Goal: Task Accomplishment & Management: Use online tool/utility

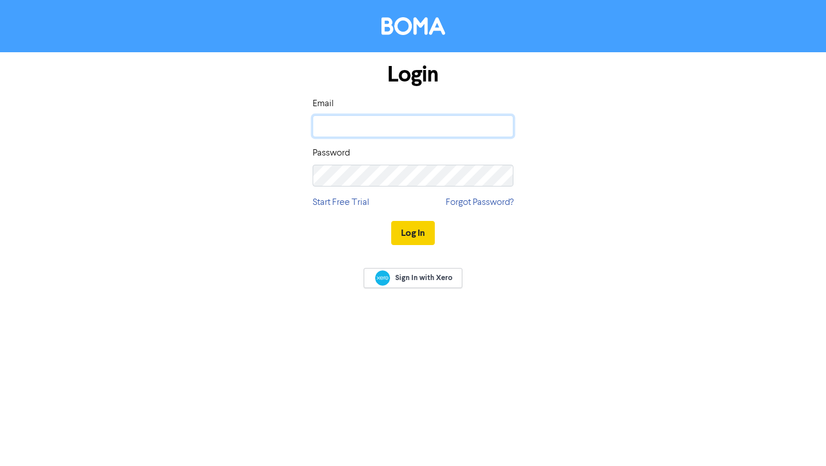
type input "[EMAIL_ADDRESS][DOMAIN_NAME]"
click at [413, 235] on button "Log In" at bounding box center [413, 233] width 44 height 24
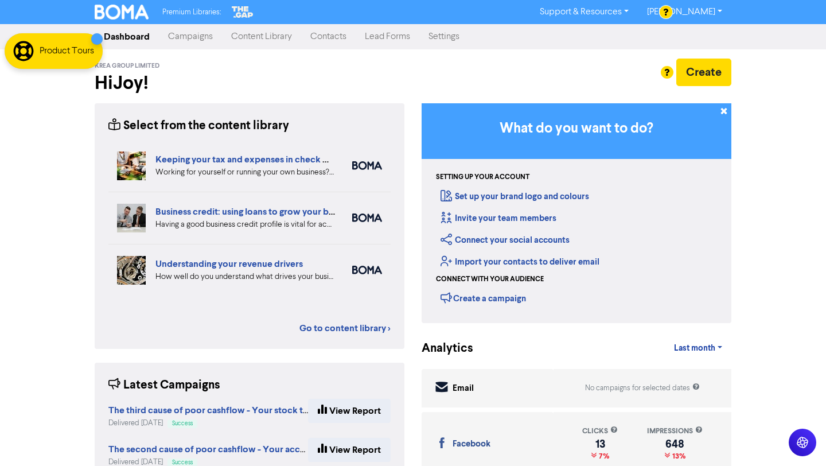
click at [204, 35] on link "Campaigns" at bounding box center [190, 36] width 63 height 23
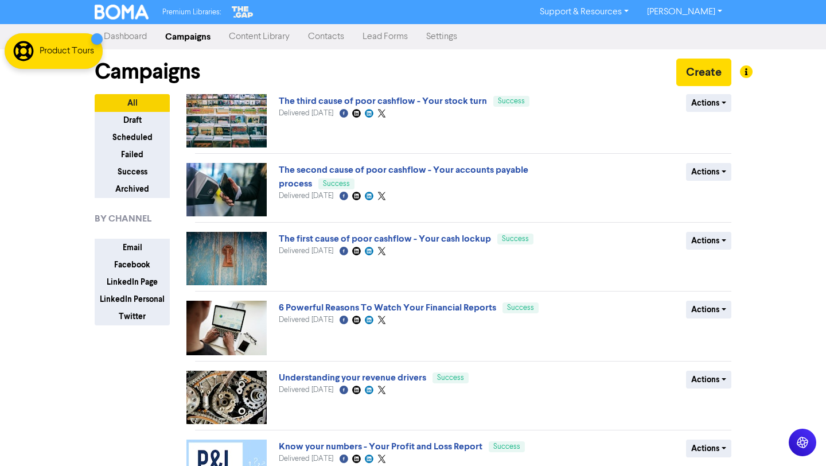
click at [258, 33] on link "Content Library" at bounding box center [259, 36] width 79 height 23
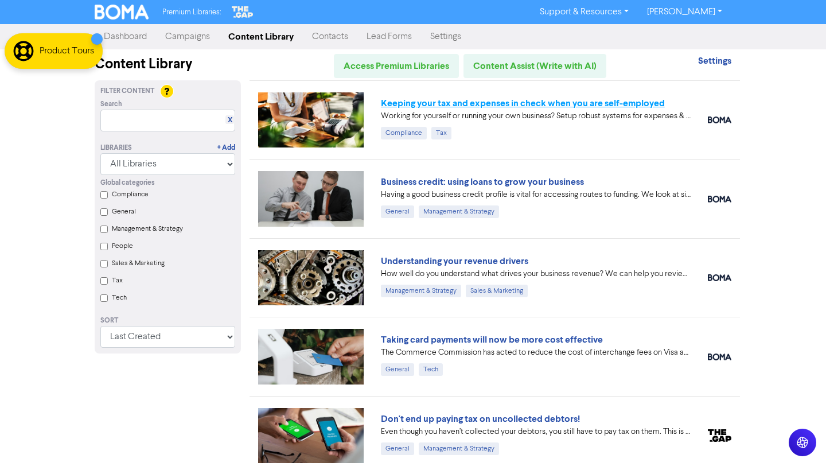
click at [634, 98] on link "Keeping your tax and expenses in check when you are self-employed" at bounding box center [523, 103] width 284 height 11
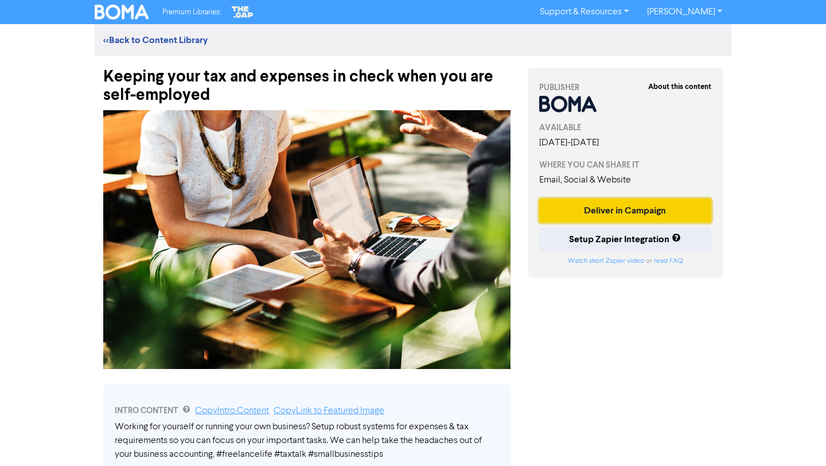
click at [600, 213] on button "Deliver in Campaign" at bounding box center [625, 211] width 172 height 24
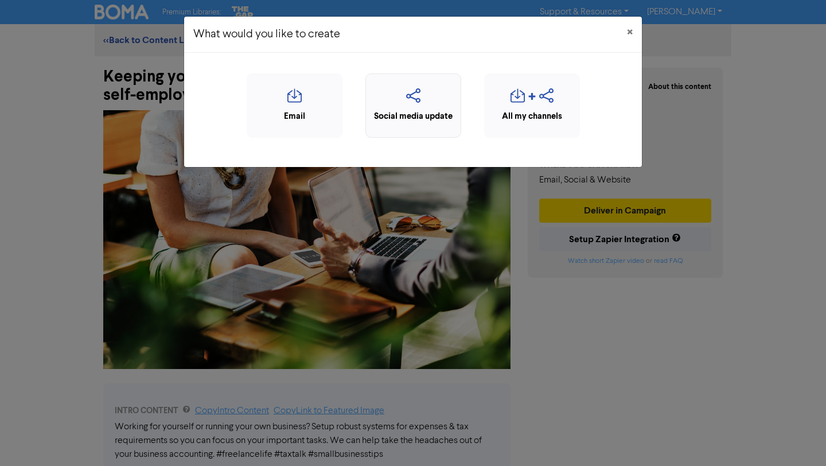
click at [421, 102] on icon "button" at bounding box center [413, 99] width 83 height 22
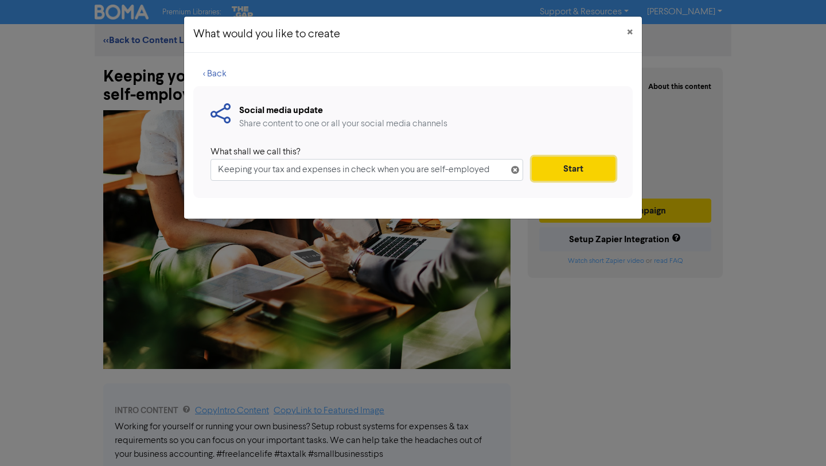
click at [554, 170] on button "Start" at bounding box center [574, 169] width 84 height 24
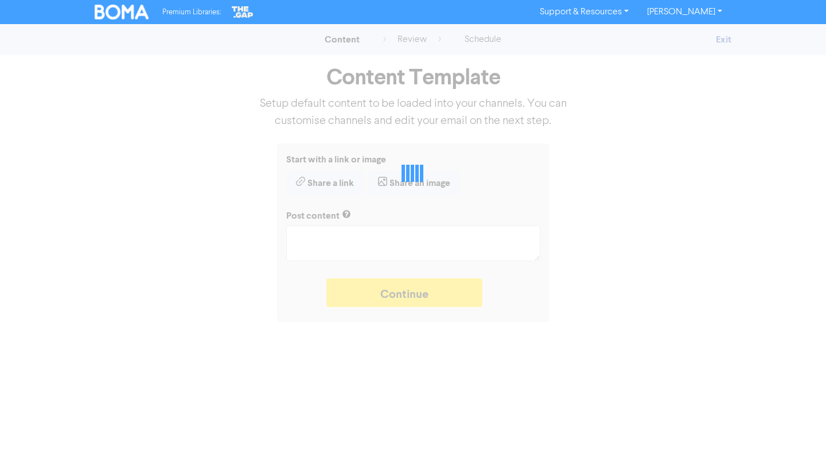
type textarea "x"
type textarea "Working for yourself or running your own business? Setup robust systems for exp…"
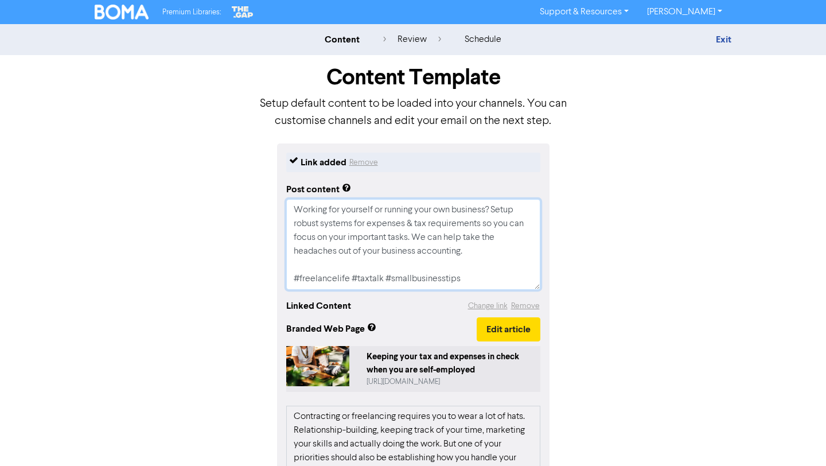
drag, startPoint x: 475, startPoint y: 279, endPoint x: 242, endPoint y: 271, distance: 233.1
click at [242, 271] on div "Link added Remove Post content Working for yourself or running your own busines…" at bounding box center [413, 419] width 654 height 553
type textarea "x"
type textarea "Working for yourself or running your own business? Setup robust systems for exp…"
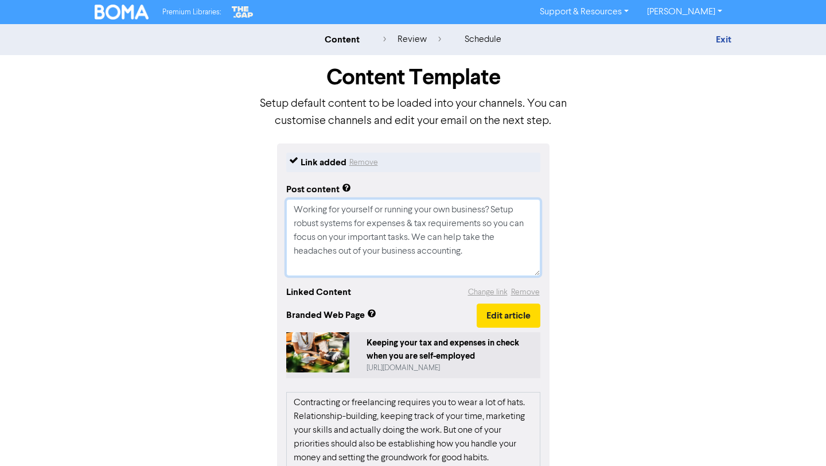
type textarea "x"
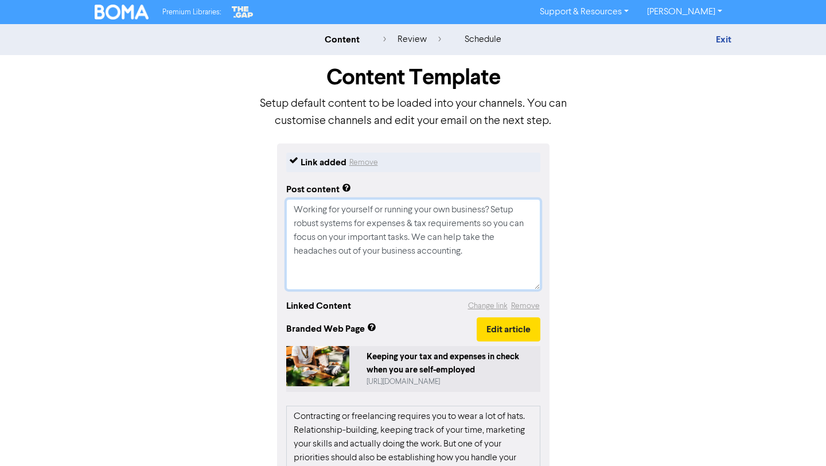
type textarea "Working for yourself or running your own business? Setup robust systems for exp…"
paste textarea "🔖 Book a discovery call to determine if we are the right fit for each other: [U…"
type textarea "x"
type textarea "Working for yourself or running your own business? Setup robust systems for exp…"
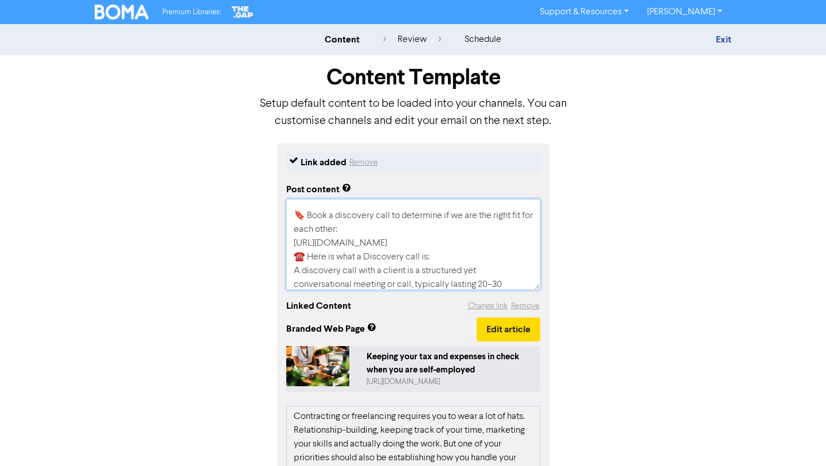
scroll to position [64, 0]
click at [496, 234] on textarea "Working for yourself or running your own business? Setup robust systems for exp…" at bounding box center [413, 244] width 254 height 91
click at [496, 242] on textarea "Working for yourself or running your own business? Setup robust systems for exp…" at bounding box center [413, 244] width 254 height 91
type textarea "x"
type textarea "Working for yourself or running your own business? Setup robust systems for exp…"
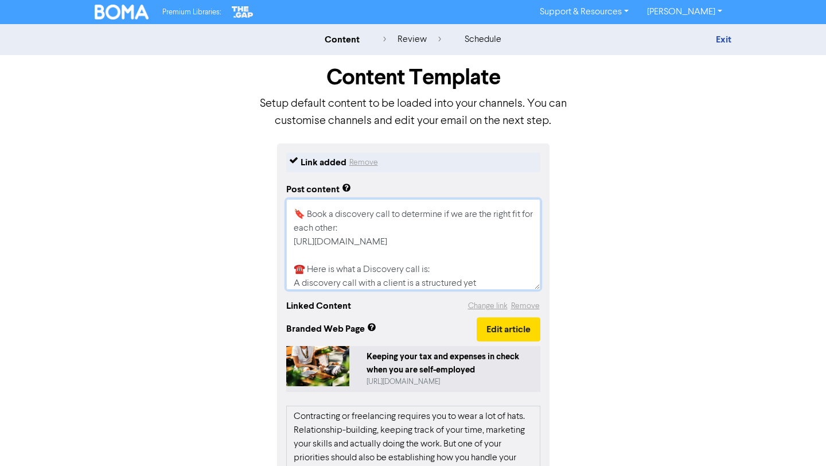
click at [477, 251] on textarea "Working for yourself or running your own business? Setup robust systems for exp…" at bounding box center [413, 244] width 254 height 91
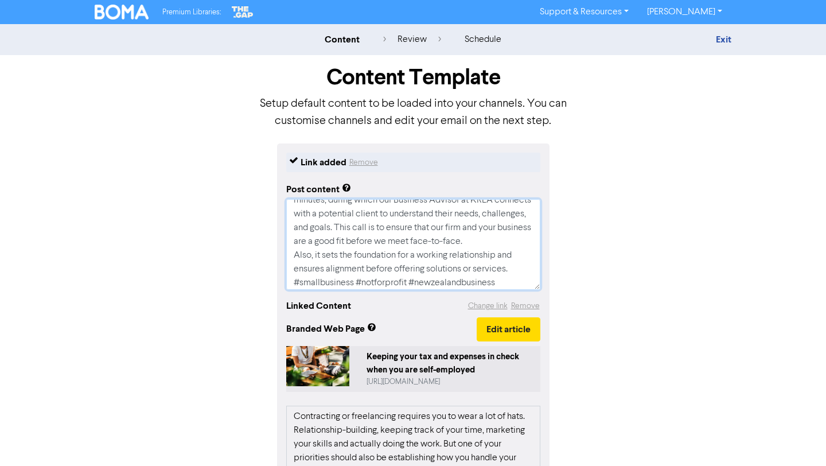
scroll to position [193, 0]
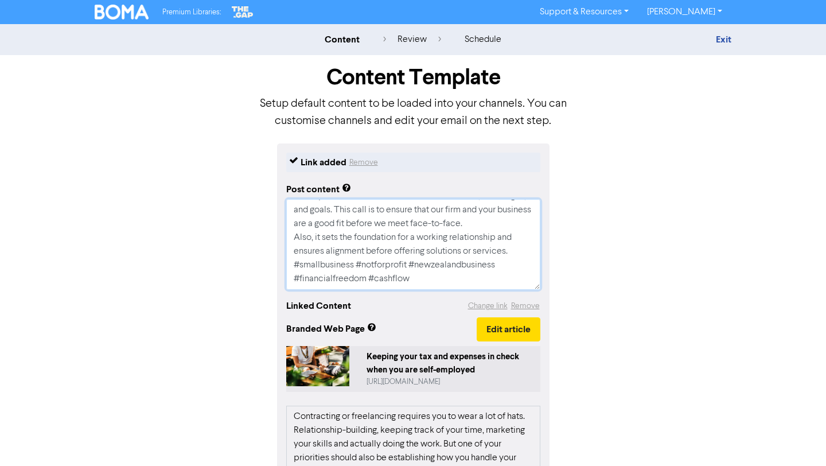
click at [517, 248] on textarea "Working for yourself or running your own business? Setup robust systems for exp…" at bounding box center [413, 244] width 254 height 91
type textarea "x"
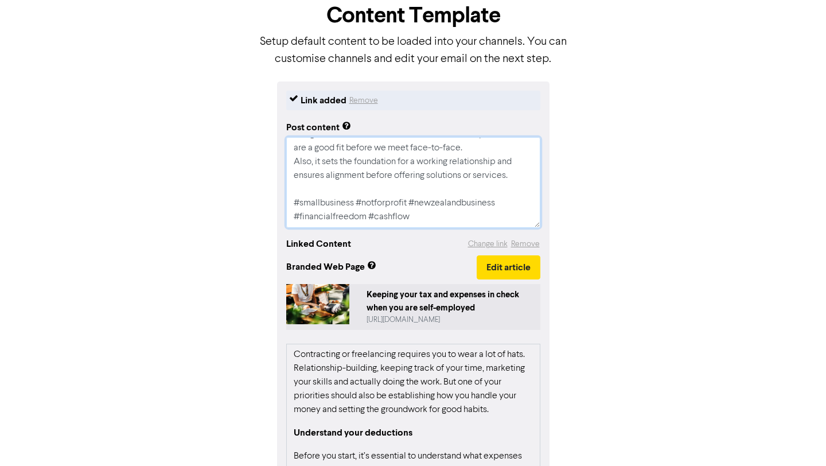
scroll to position [0, 0]
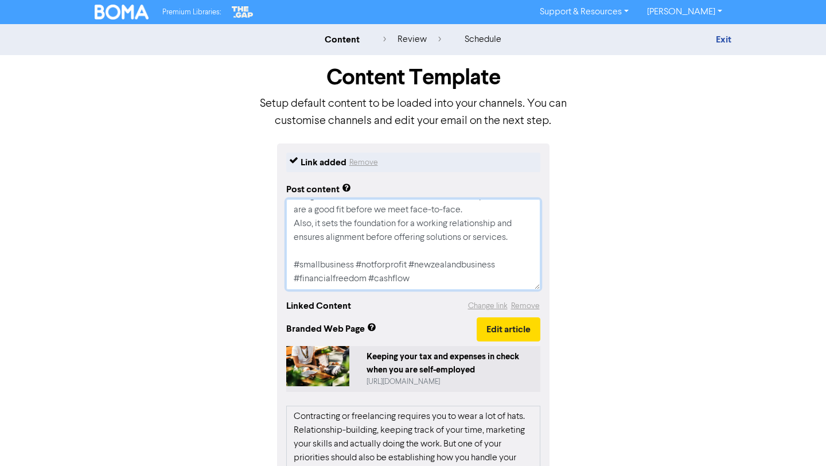
type textarea "Working for yourself or running your own business? Setup robust systems for exp…"
drag, startPoint x: 413, startPoint y: 277, endPoint x: 368, endPoint y: 277, distance: 45.3
click at [368, 277] on textarea "Working for yourself or running your own business? Setup robust systems for exp…" at bounding box center [413, 244] width 254 height 91
type textarea "x"
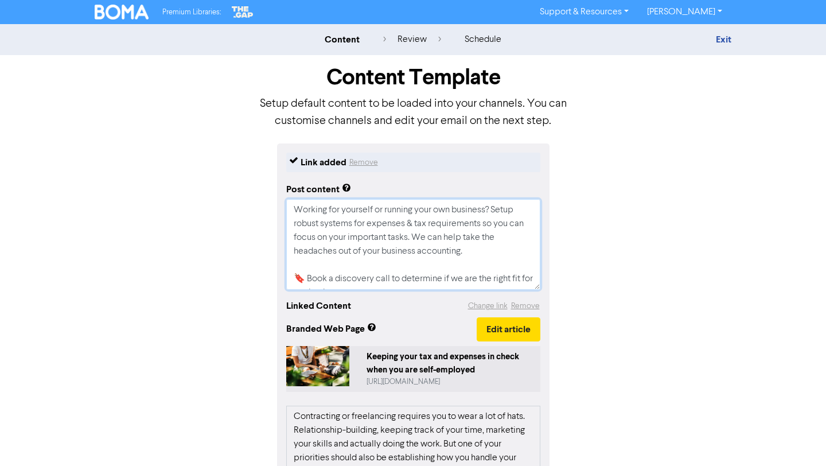
drag, startPoint x: 375, startPoint y: 278, endPoint x: 258, endPoint y: 165, distance: 163.1
click at [258, 165] on div "Link added Remove Post content Working for yourself or running your own busines…" at bounding box center [413, 419] width 654 height 553
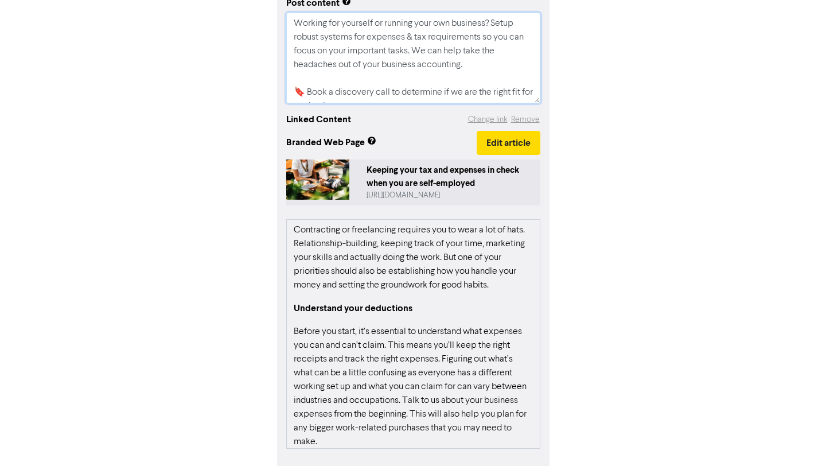
scroll to position [230, 0]
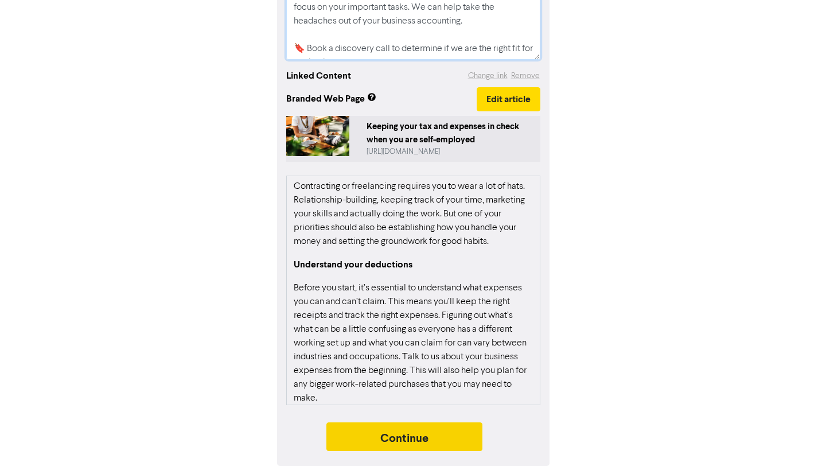
type textarea "Working for yourself or running your own business? Setup robust systems for exp…"
click at [463, 436] on button "Continue" at bounding box center [405, 436] width 156 height 29
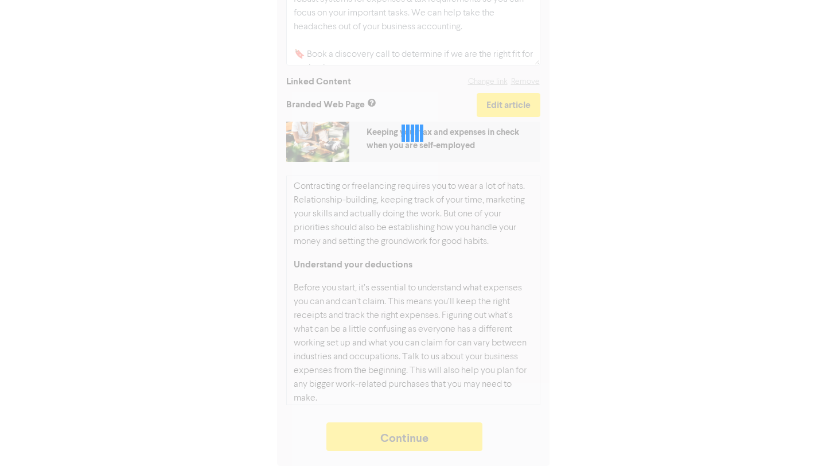
type textarea "x"
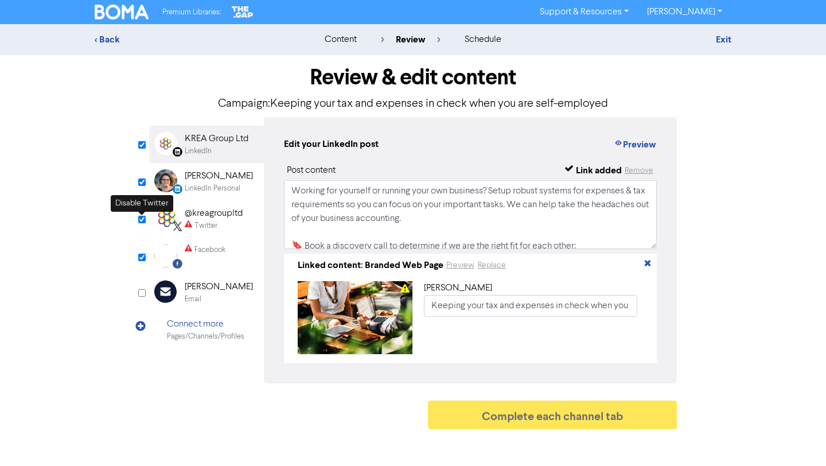
click at [142, 220] on input "checkbox" at bounding box center [141, 219] width 7 height 7
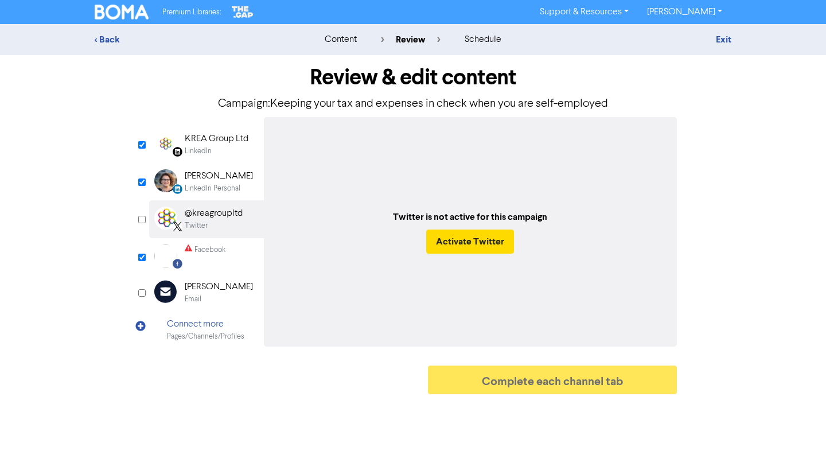
click at [142, 220] on input "checkbox" at bounding box center [141, 219] width 7 height 7
checkbox input "true"
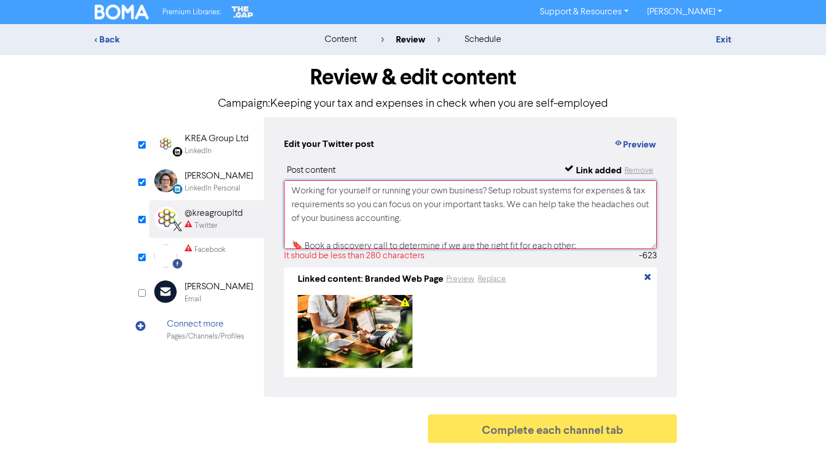
click at [410, 231] on textarea "Working for yourself or running your own business? Setup robust systems for exp…" at bounding box center [470, 214] width 373 height 69
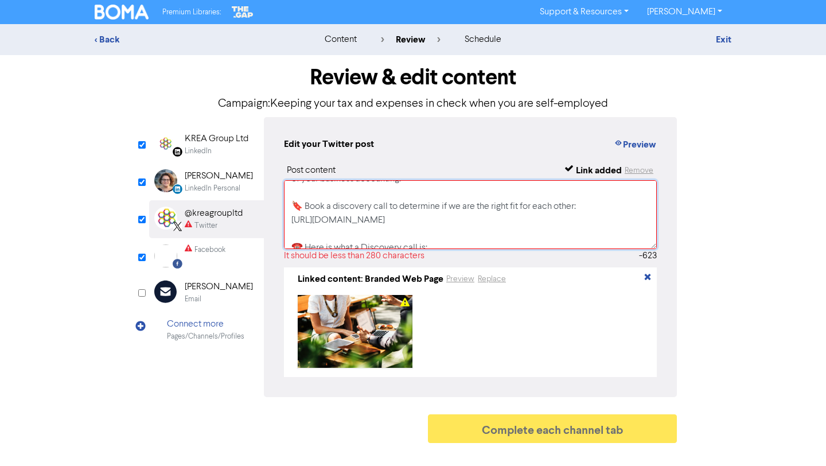
scroll to position [46, 0]
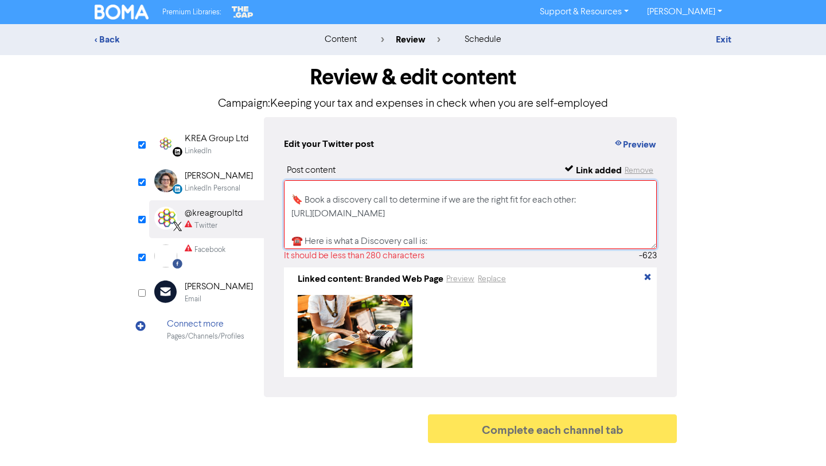
click at [327, 196] on textarea "Working for yourself or running your own business? Setup robust systems for exp…" at bounding box center [470, 214] width 373 height 69
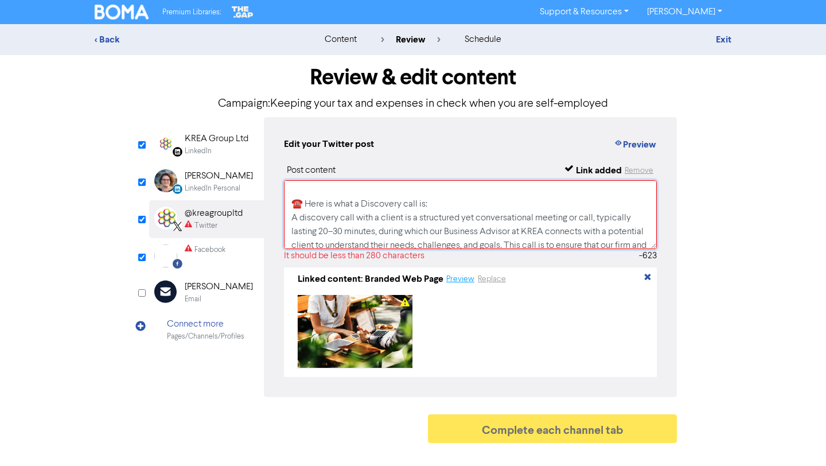
scroll to position [187, 0]
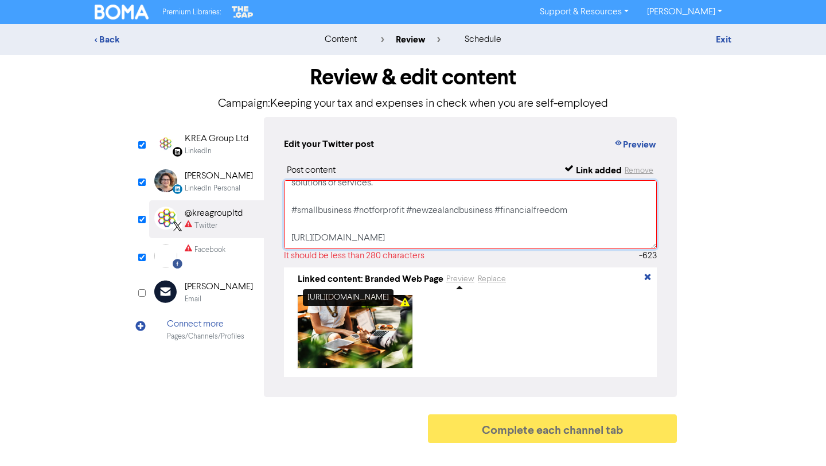
drag, startPoint x: 292, startPoint y: 195, endPoint x: 472, endPoint y: 293, distance: 205.7
click at [472, 293] on div "Post content Link added Remove Working for yourself or running your own busines…" at bounding box center [470, 270] width 373 height 213
click at [583, 210] on textarea "Working for yourself or running your own business? Setup robust systems for exp…" at bounding box center [470, 214] width 373 height 69
drag, startPoint x: 583, startPoint y: 210, endPoint x: 309, endPoint y: 186, distance: 275.3
click at [309, 186] on textarea "Working for yourself or running your own business? Setup robust systems for exp…" at bounding box center [470, 214] width 373 height 69
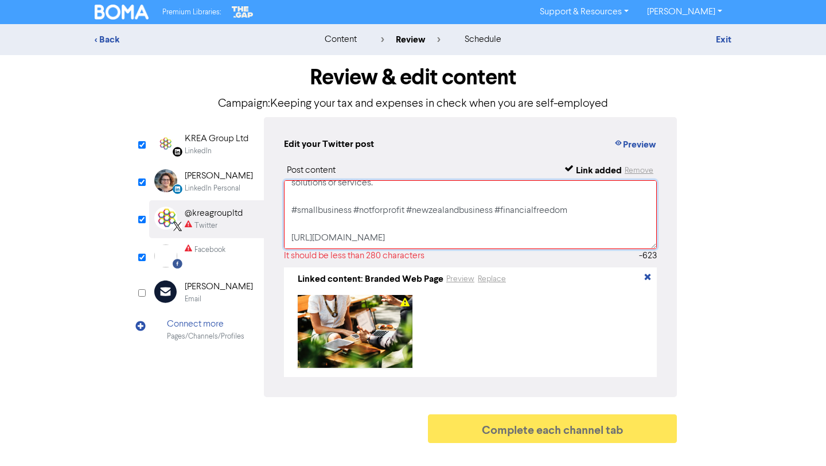
click at [610, 212] on textarea "Working for yourself or running your own business? Setup robust systems for exp…" at bounding box center [470, 214] width 373 height 69
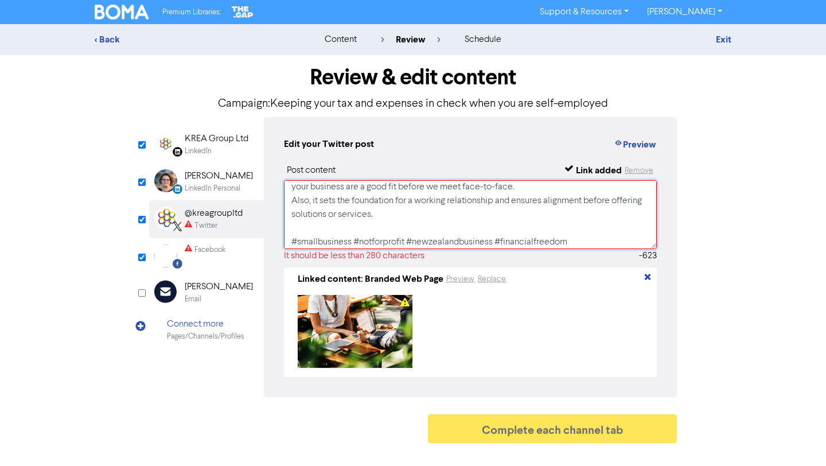
drag, startPoint x: 573, startPoint y: 240, endPoint x: 343, endPoint y: 209, distance: 232.3
click at [343, 209] on textarea "Working for yourself or running your own business? Setup robust systems for exp…" at bounding box center [470, 214] width 373 height 69
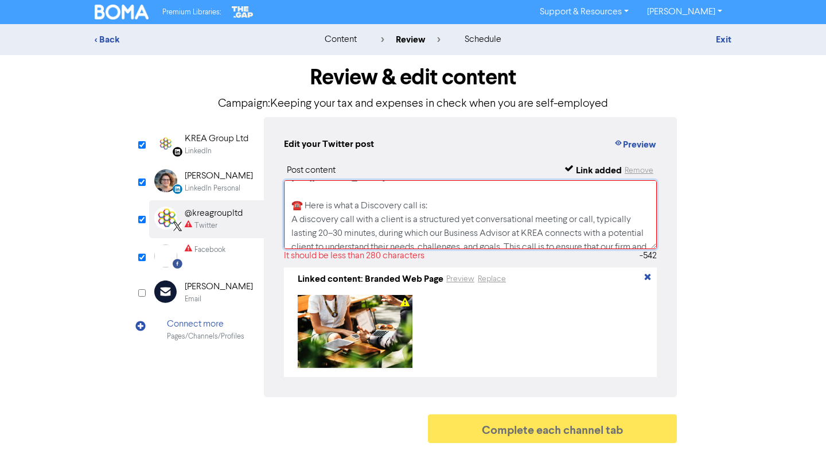
scroll to position [58, 0]
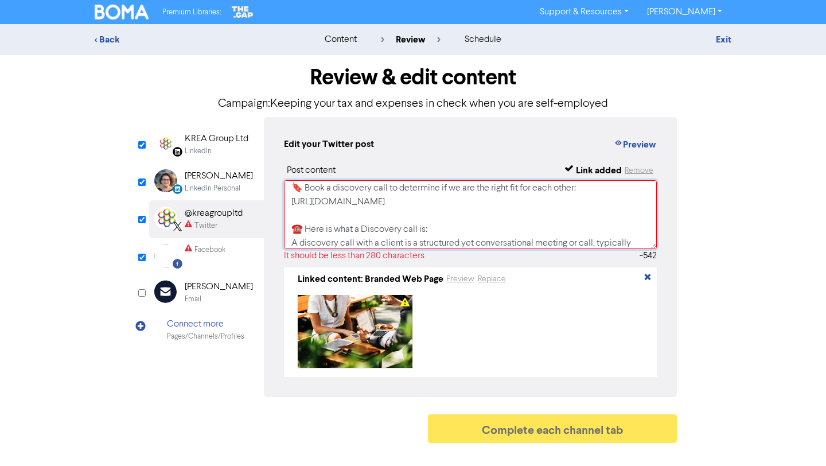
drag, startPoint x: 338, startPoint y: 224, endPoint x: 293, endPoint y: 192, distance: 55.4
click at [293, 192] on textarea "Working for yourself or running your own business? Setup robust systems for exp…" at bounding box center [470, 214] width 373 height 69
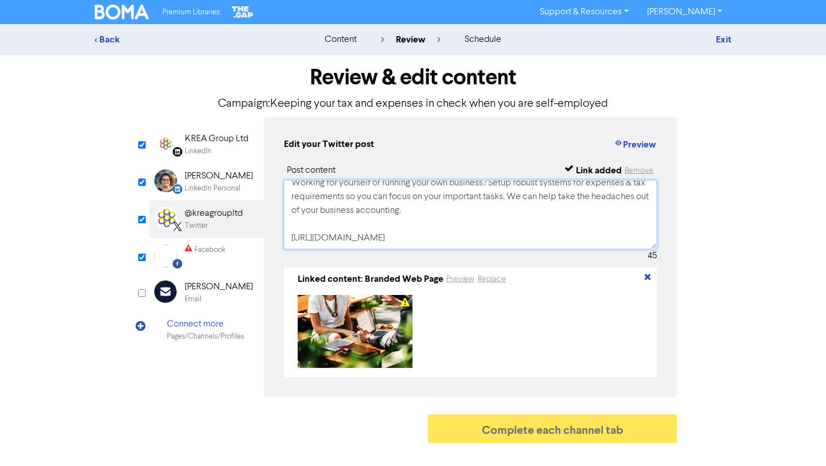
scroll to position [8, 0]
type textarea "Working for yourself or running your own business? Setup robust systems for exp…"
click at [142, 255] on input "checkbox" at bounding box center [141, 257] width 7 height 7
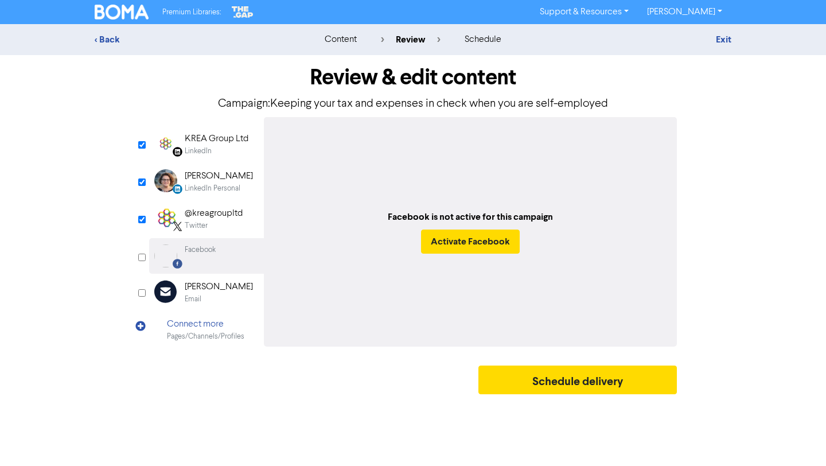
click at [142, 255] on input "checkbox" at bounding box center [141, 257] width 7 height 7
checkbox input "true"
select select "LEARN_MORE"
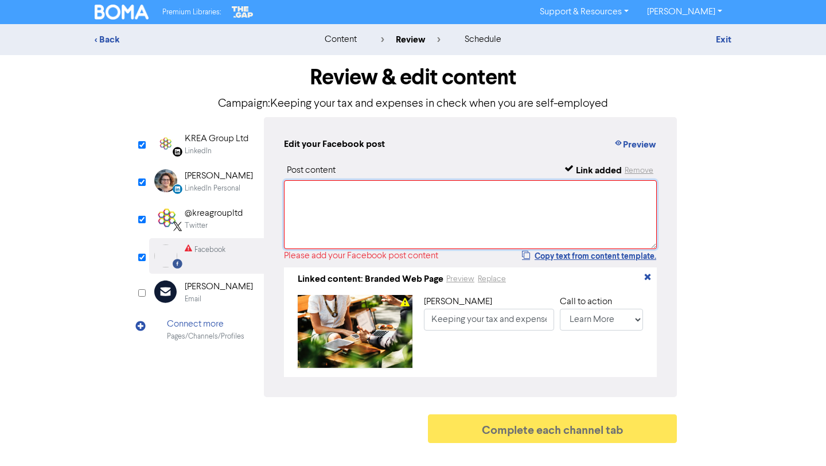
click at [343, 218] on textarea at bounding box center [470, 214] width 373 height 69
paste textarea "Working for yourself or running your own business? Setup robust systems for exp…"
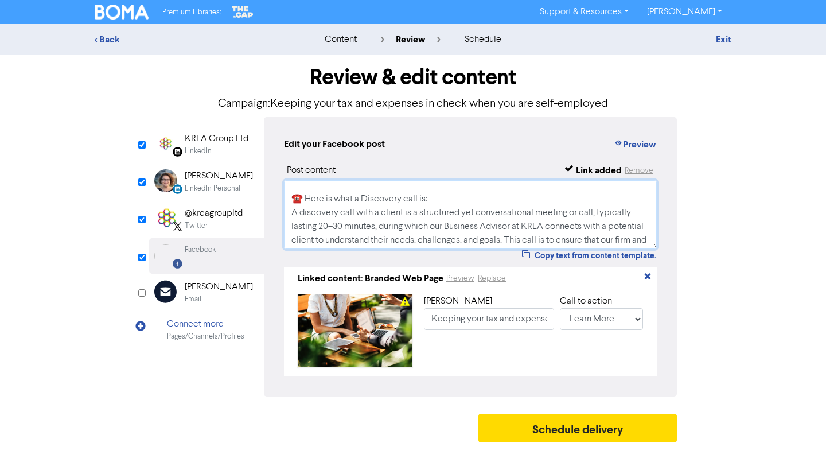
scroll to position [0, 0]
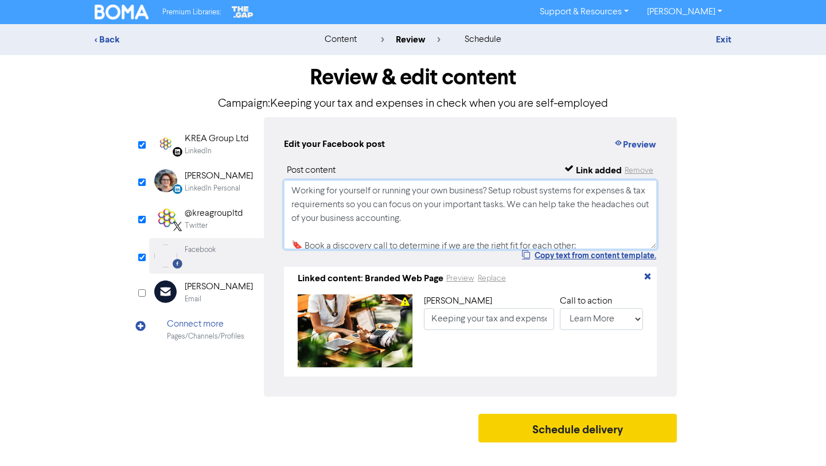
type textarea "Working for yourself or running your own business? Setup robust systems for exp…"
click at [586, 438] on button "Schedule delivery" at bounding box center [578, 428] width 199 height 29
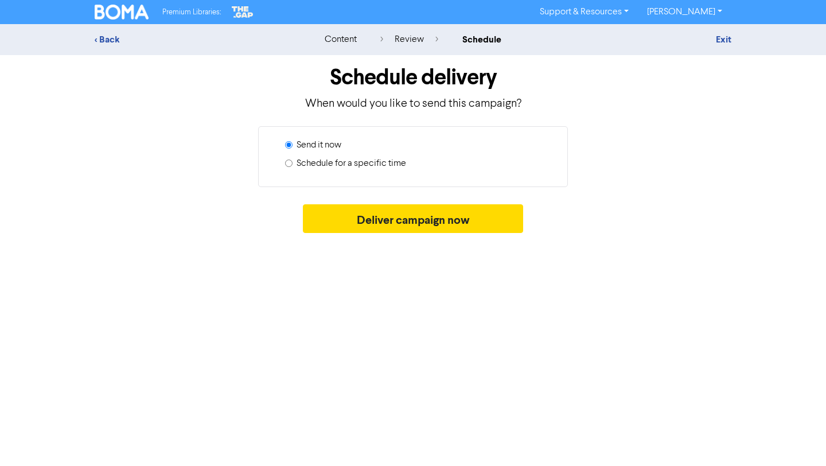
click at [371, 165] on label "Schedule for a specific time" at bounding box center [352, 164] width 110 height 14
click at [293, 165] on input "Schedule for a specific time" at bounding box center [288, 163] width 7 height 7
radio input "true"
radio input "false"
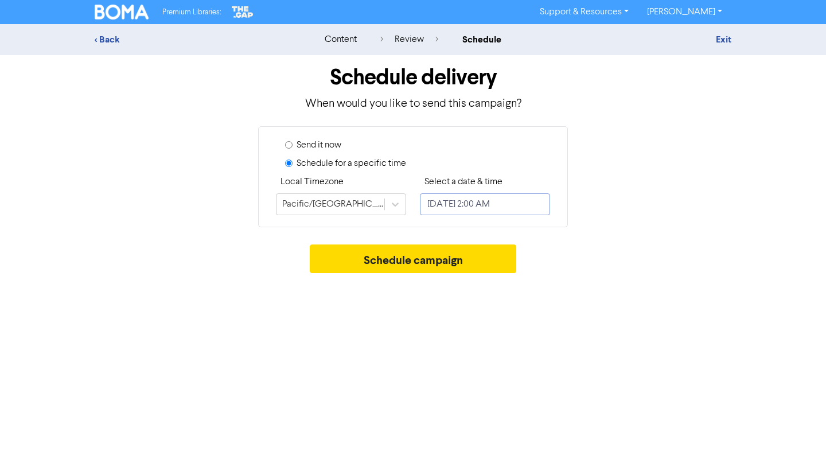
click at [457, 205] on input "[DATE] 2:00 AM" at bounding box center [485, 204] width 130 height 22
select select "7"
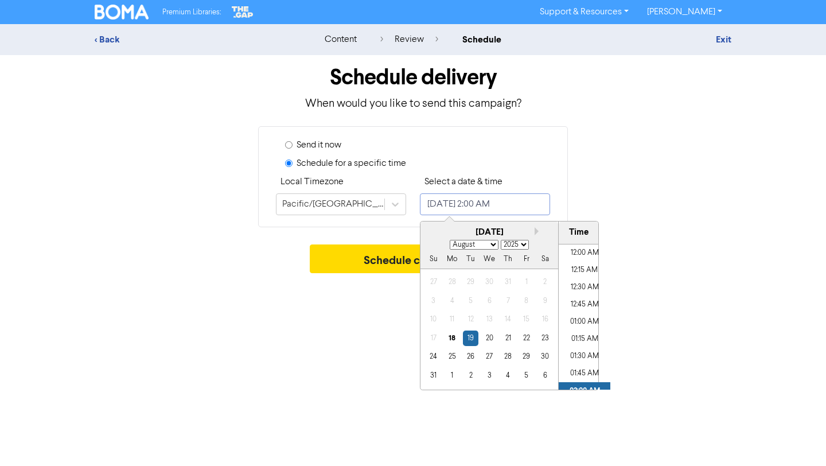
scroll to position [73, 0]
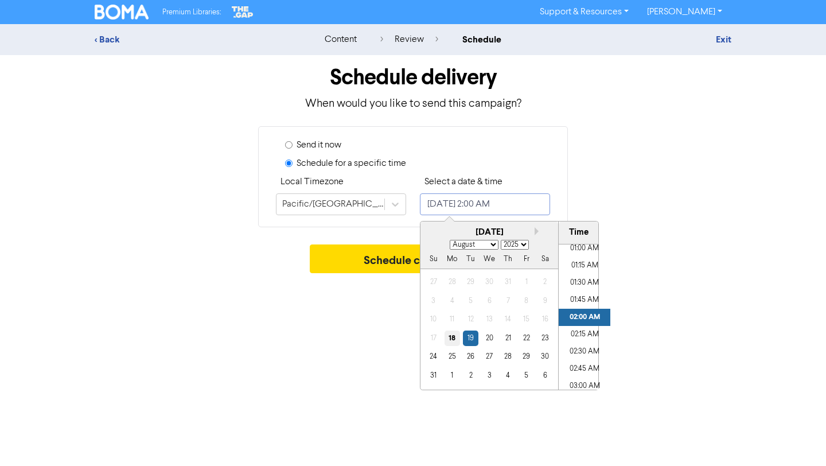
click at [450, 339] on div "18" at bounding box center [452, 338] width 15 height 15
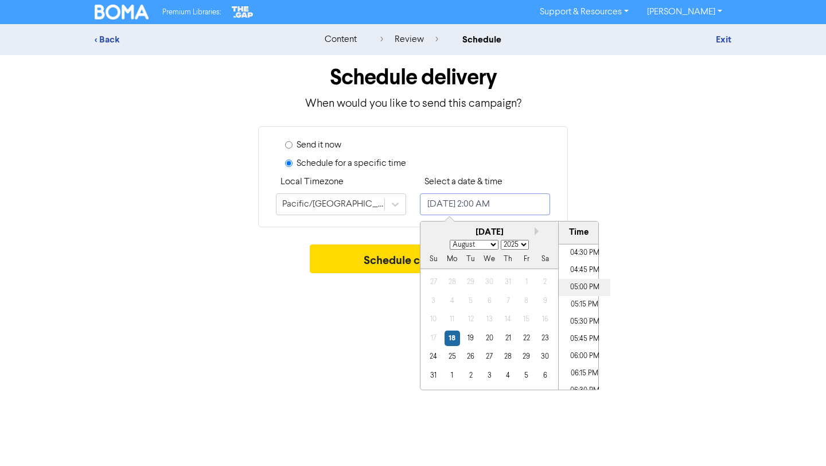
click at [586, 285] on li "05:00 PM" at bounding box center [585, 287] width 52 height 17
type input "[DATE] 5:00 PM"
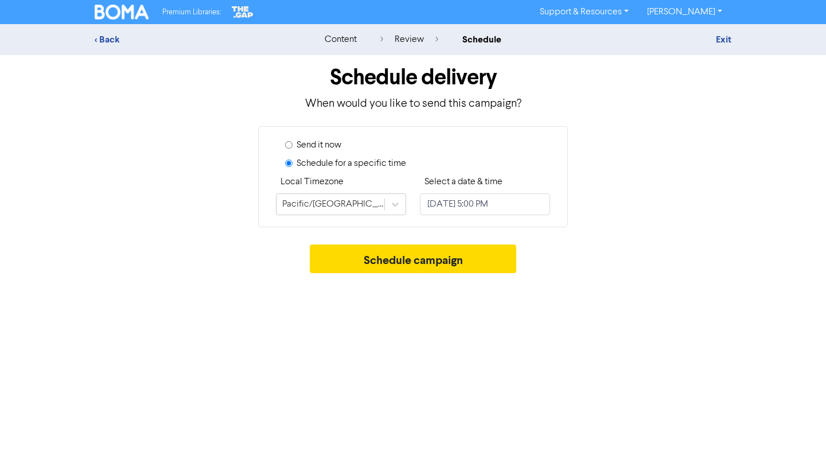
click at [664, 261] on div "Schedule campaign" at bounding box center [413, 261] width 637 height 34
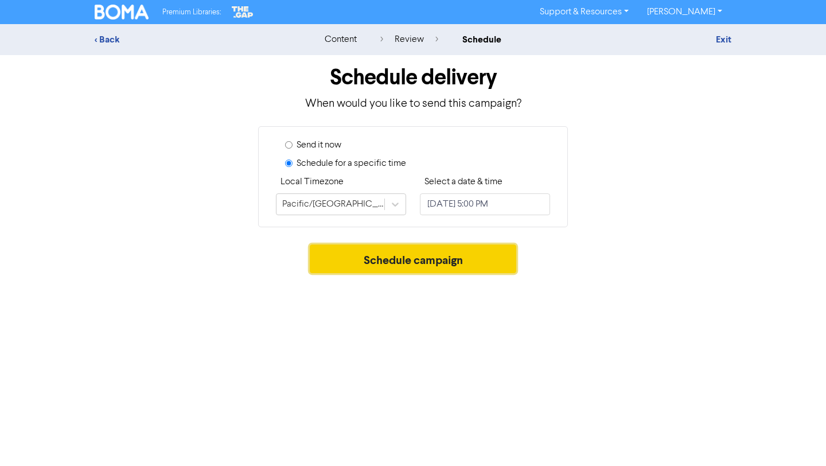
click at [498, 259] on button "Schedule campaign" at bounding box center [413, 258] width 207 height 29
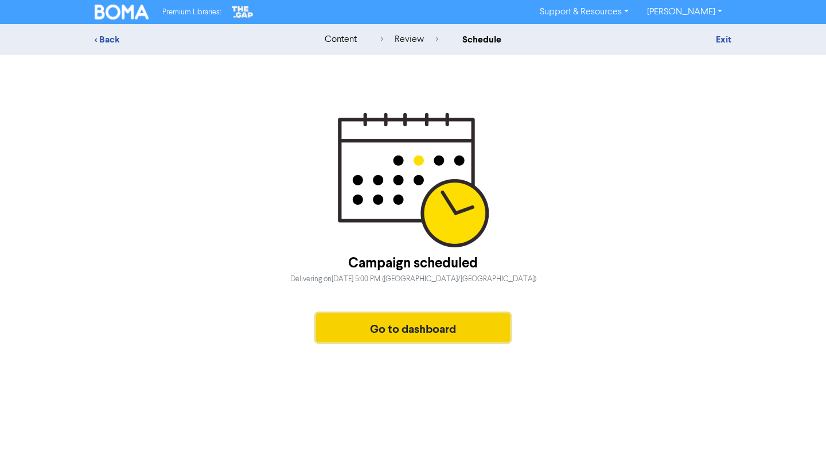
click at [427, 336] on button "Go to dashboard" at bounding box center [413, 327] width 194 height 29
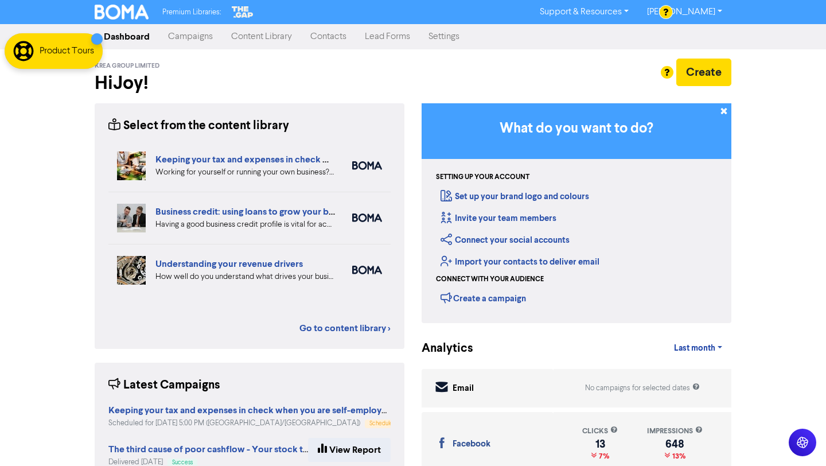
click at [201, 34] on link "Campaigns" at bounding box center [190, 36] width 63 height 23
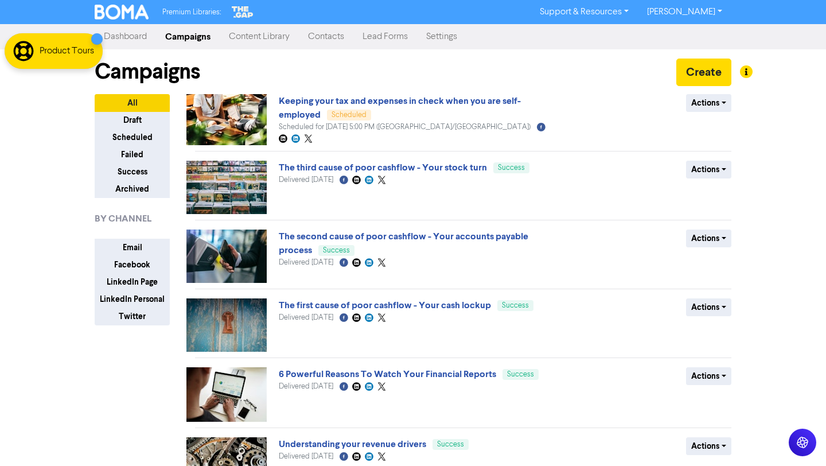
click at [262, 40] on link "Content Library" at bounding box center [259, 36] width 79 height 23
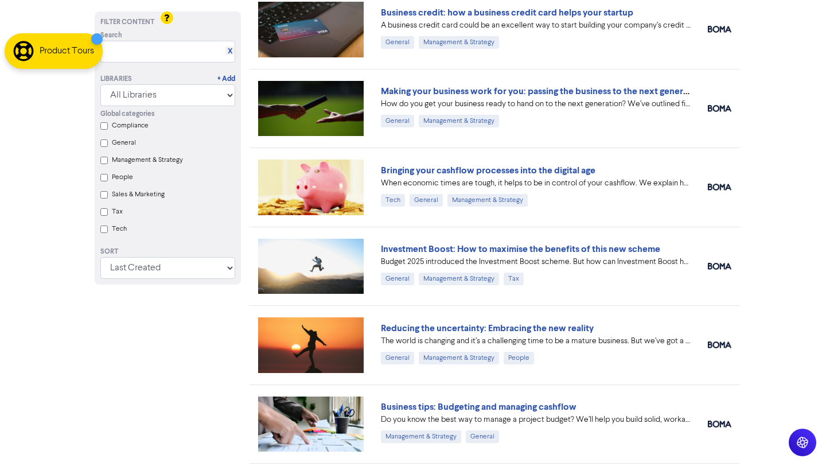
scroll to position [2144, 0]
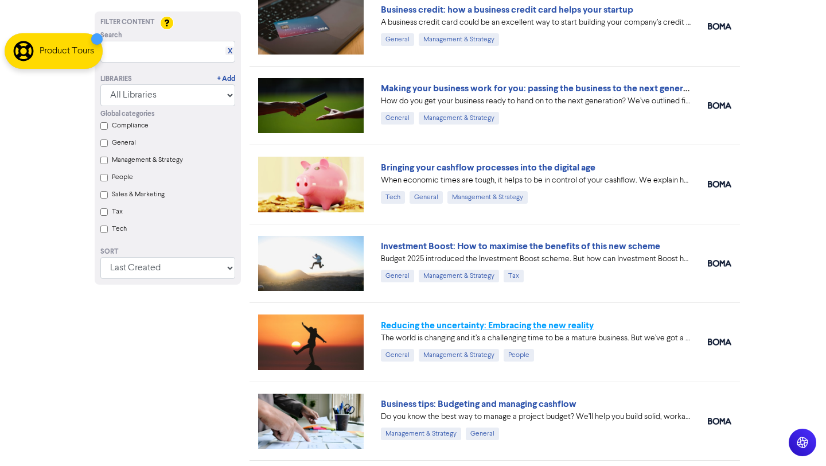
click at [582, 327] on link "Reducing the uncertainty: Embracing the new reality" at bounding box center [487, 325] width 213 height 11
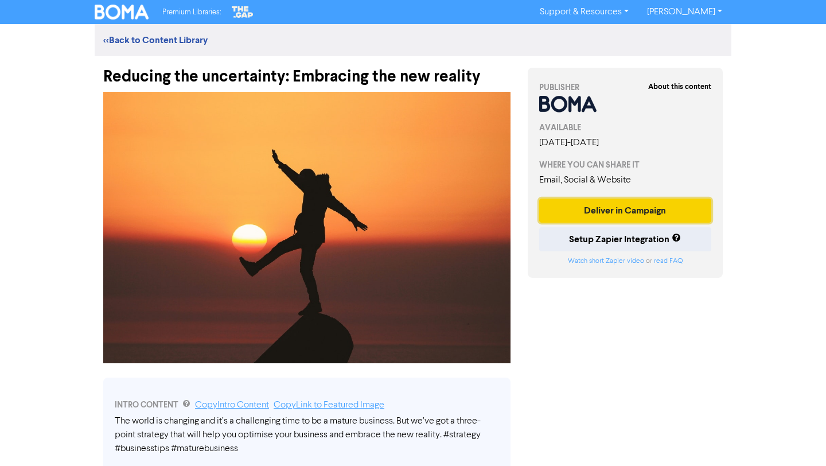
click at [621, 210] on button "Deliver in Campaign" at bounding box center [625, 211] width 172 height 24
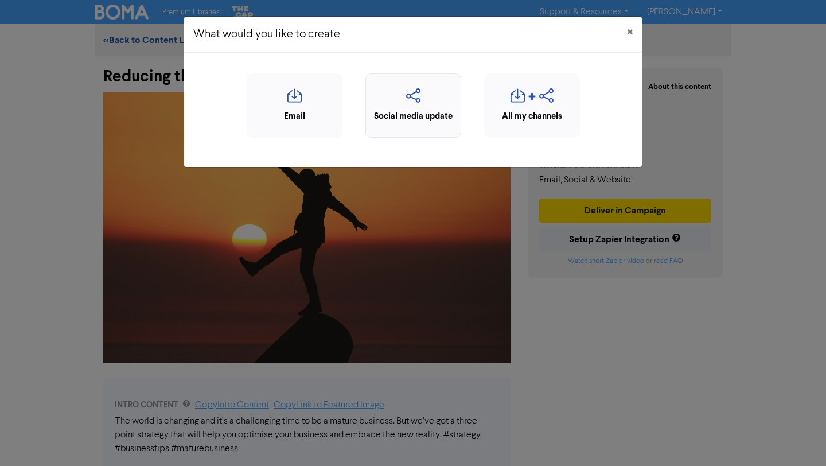
click at [436, 107] on icon "button" at bounding box center [413, 99] width 83 height 22
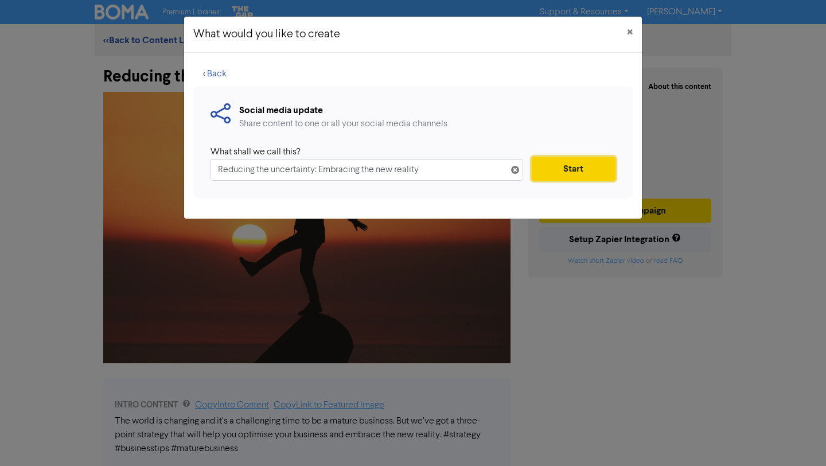
click at [550, 169] on button "Start" at bounding box center [574, 169] width 84 height 24
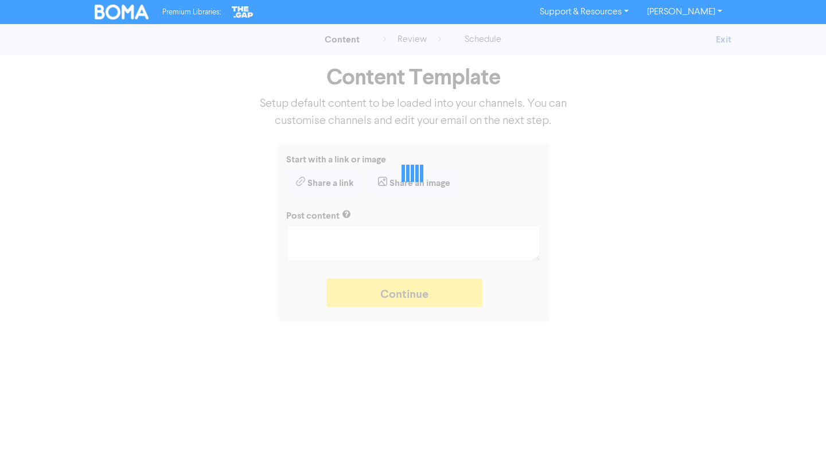
type textarea "x"
type textarea "The world is changing and it’s a challenging time to be a mature business. But …"
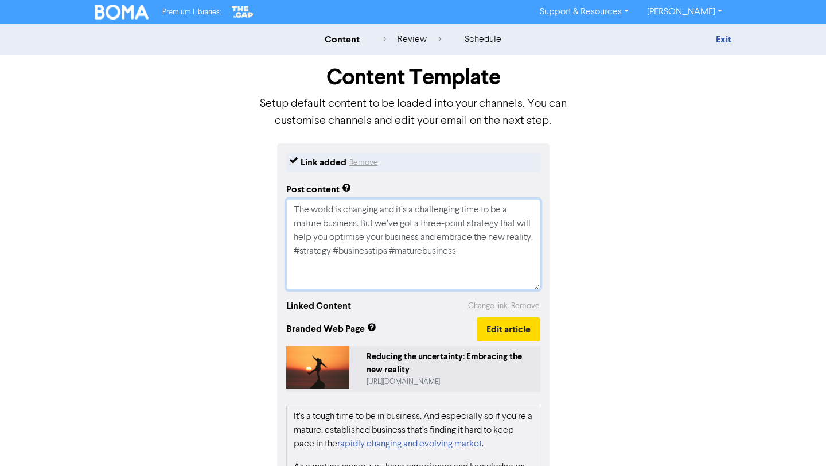
click at [398, 248] on textarea "The world is changing and it’s a challenging time to be a mature business. But …" at bounding box center [413, 244] width 254 height 91
type textarea "x"
type textarea "The world is changing and it’s a challenging time to be a mature business. But …"
click at [374, 234] on textarea "The world is changing and it’s a challenging time to be a mature business. But …" at bounding box center [413, 244] width 254 height 91
type textarea "x"
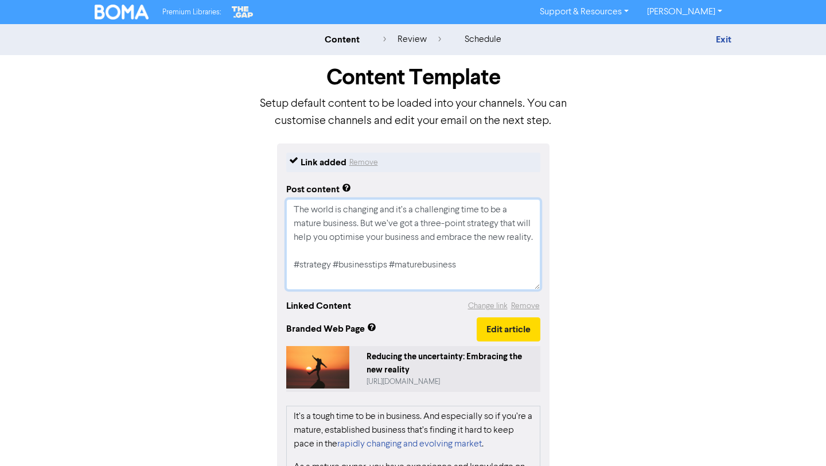
type textarea "The world is changing and it’s a challenging time to be a mature business. But …"
type textarea "x"
type textarea "The world is changing and it’s a challenging time to be a mature business. But …"
drag, startPoint x: 471, startPoint y: 279, endPoint x: 285, endPoint y: 274, distance: 186.5
click at [285, 274] on div "Link added Remove Post content The world is changing and it’s a challenging tim…" at bounding box center [413, 419] width 273 height 553
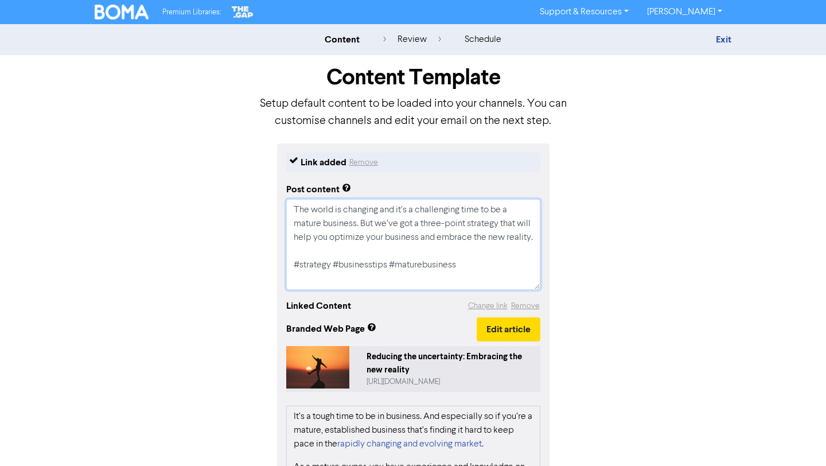
type textarea "x"
type textarea "The world is changing and it’s a challenging time to be a mature business. But …"
paste textarea "Working for yourself or running your own business? Setup robust systems for exp…"
type textarea "x"
type textarea "Lor ipsum do sitametc adi el’s d eiusmodtemp inci ut la e dolore magnaali. Eni …"
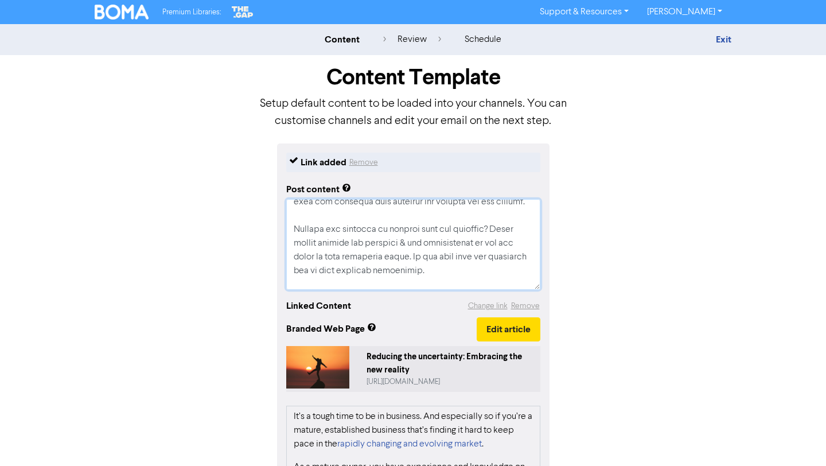
scroll to position [40, 0]
drag, startPoint x: 469, startPoint y: 286, endPoint x: 278, endPoint y: 240, distance: 196.5
click at [278, 240] on div "Link added Remove Post content Linked Content Change link Remove Branded Web Pa…" at bounding box center [413, 419] width 273 height 553
type textarea "x"
type textarea "The world is changing and it’s a challenging time to be a mature business. But …"
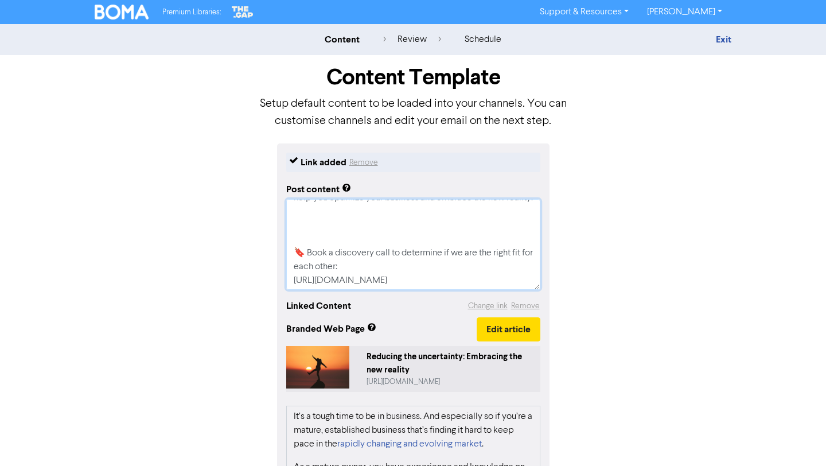
type textarea "x"
type textarea "The world is changing and it’s a challenging time to be a mature business. But …"
type textarea "x"
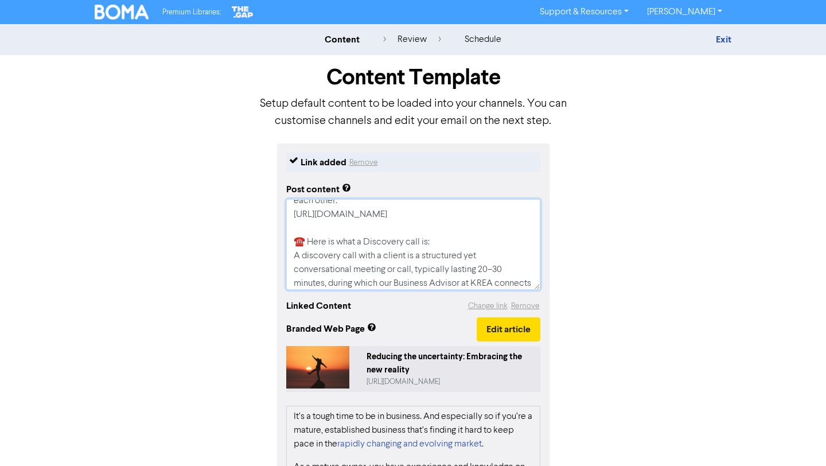
scroll to position [0, 0]
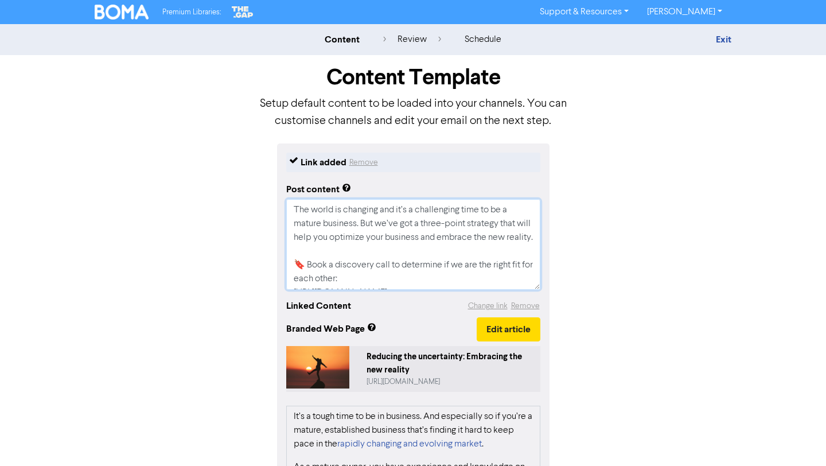
drag, startPoint x: 381, startPoint y: 267, endPoint x: 254, endPoint y: 194, distance: 147.0
click at [254, 194] on div "Link added Remove Post content The world is changing and it’s a challenging tim…" at bounding box center [413, 419] width 654 height 553
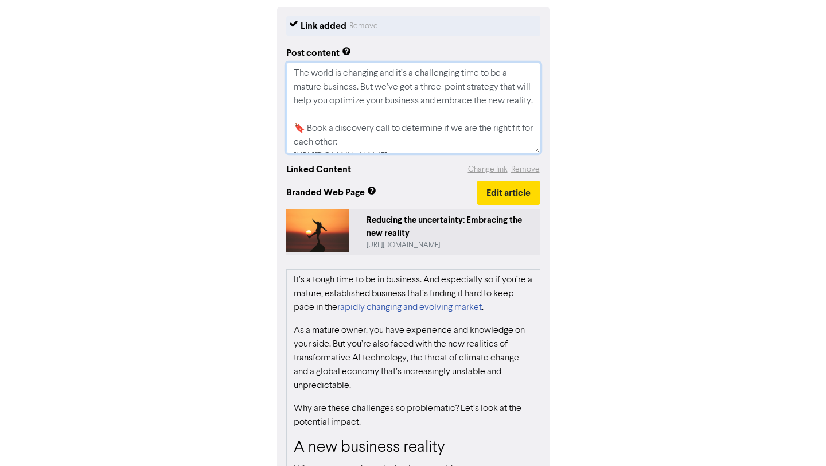
scroll to position [230, 0]
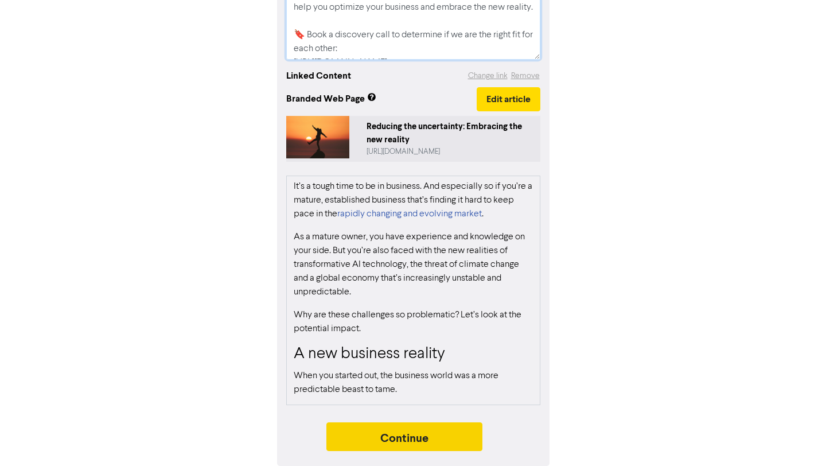
type textarea "The world is changing and it’s a challenging time to be a mature business. But …"
click at [463, 437] on button "Continue" at bounding box center [405, 436] width 156 height 29
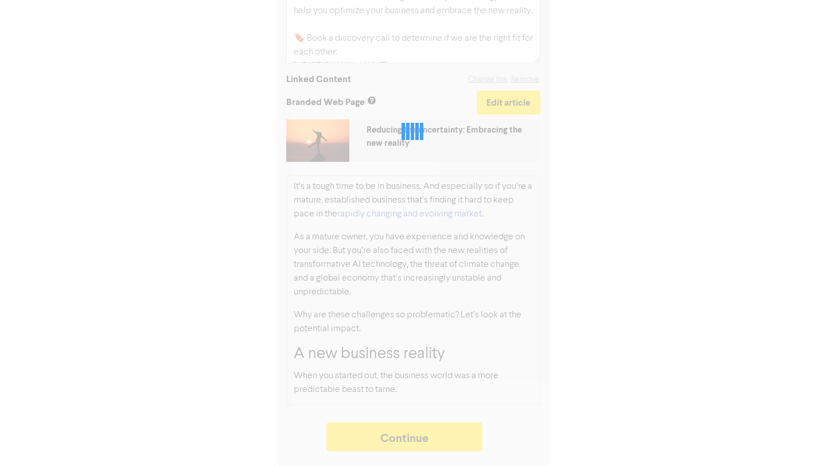
type textarea "x"
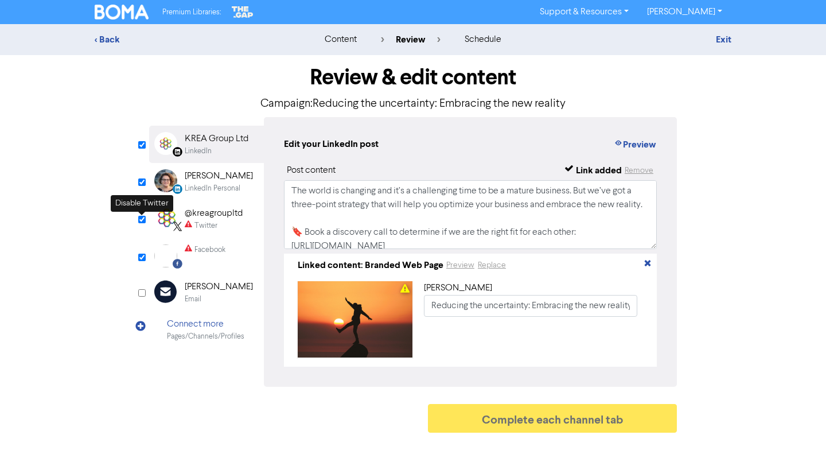
click at [143, 219] on input "checkbox" at bounding box center [141, 219] width 7 height 7
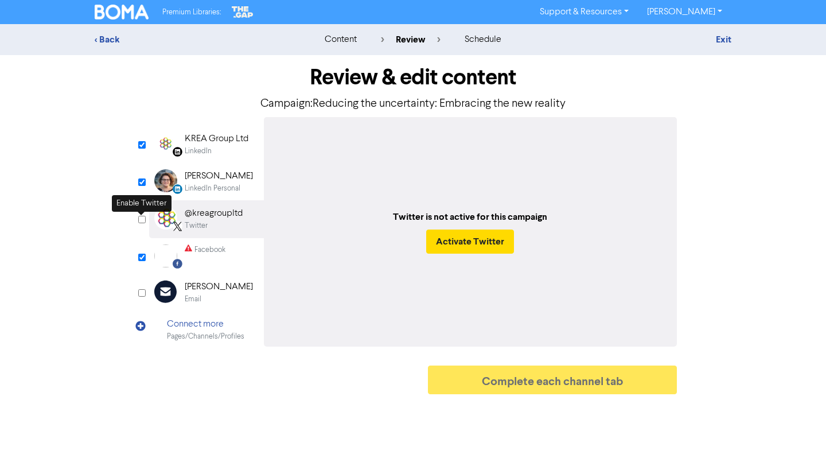
click at [143, 219] on input "checkbox" at bounding box center [141, 219] width 7 height 7
checkbox input "true"
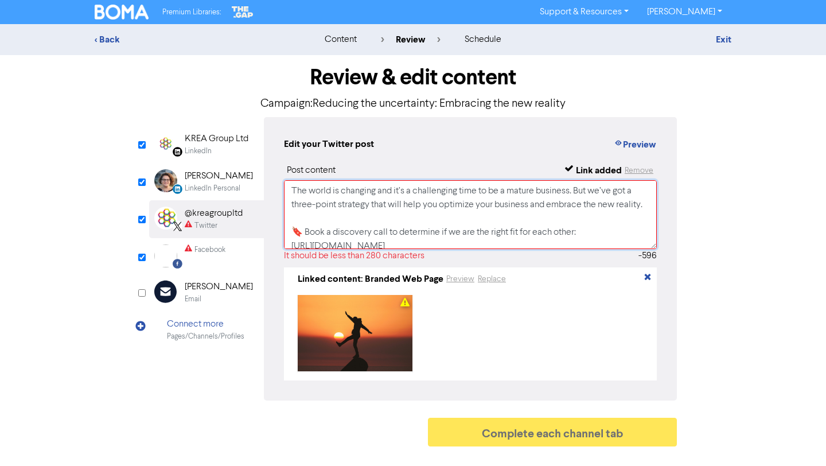
click at [358, 219] on textarea "The world is changing and it’s a challenging time to be a mature business. But …" at bounding box center [470, 214] width 373 height 69
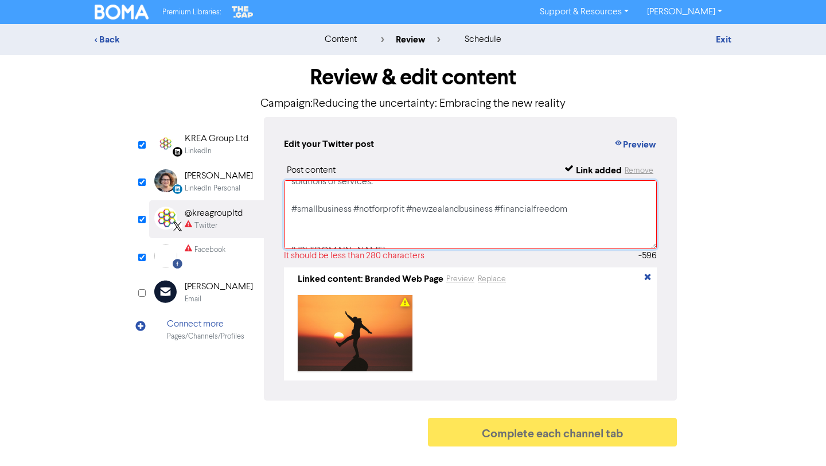
scroll to position [187, 0]
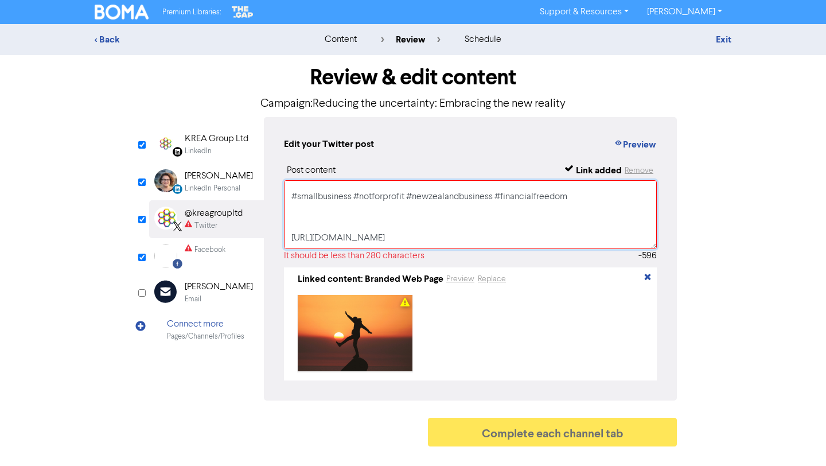
drag, startPoint x: 289, startPoint y: 227, endPoint x: 580, endPoint y: 200, distance: 292.8
click at [580, 200] on textarea "The world is changing and it’s a challenging time to be a mature business. But …" at bounding box center [470, 214] width 373 height 69
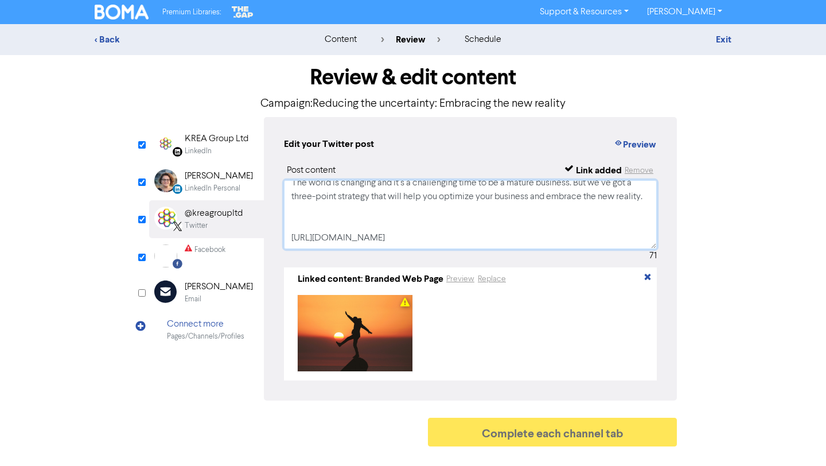
scroll to position [8, 0]
click at [507, 220] on textarea "The world is changing and it’s a challenging time to be a mature business. But …" at bounding box center [470, 214] width 373 height 69
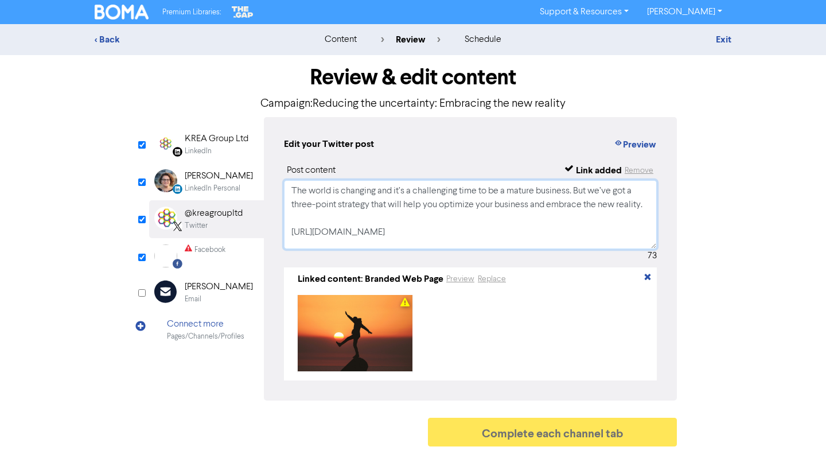
scroll to position [0, 0]
type textarea "The world is changing and it’s a challenging time to be a mature business. But …"
click at [146, 260] on div "Review & edit content Campaign: Reducing the uncertainty: Embracing the new rea…" at bounding box center [413, 253] width 545 height 397
click at [144, 259] on input "checkbox" at bounding box center [141, 257] width 7 height 7
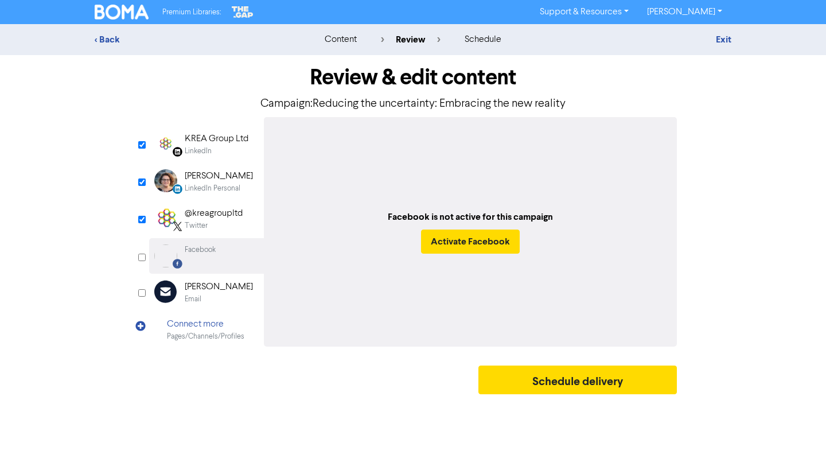
click at [144, 259] on input "checkbox" at bounding box center [141, 257] width 7 height 7
checkbox input "true"
select select "LEARN_MORE"
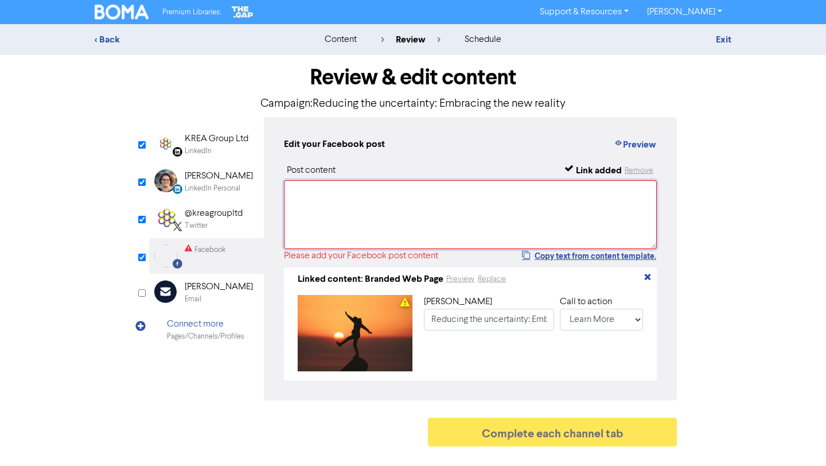
click at [318, 205] on textarea at bounding box center [470, 214] width 373 height 69
paste textarea "The world is changing and it’s a challenging time to be a mature business. But …"
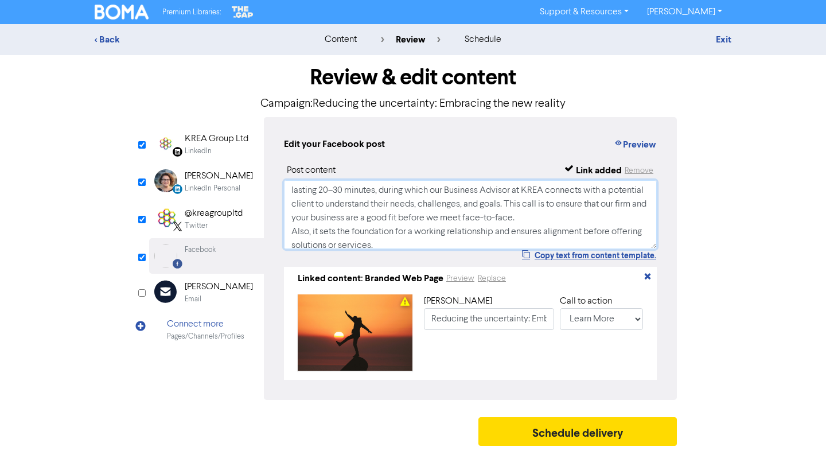
scroll to position [146, 0]
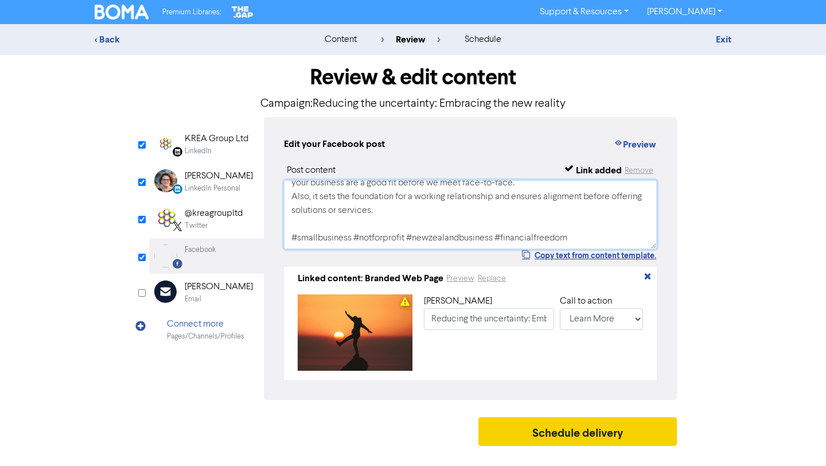
type textarea "The world is changing and it’s a challenging time to be a mature business. But …"
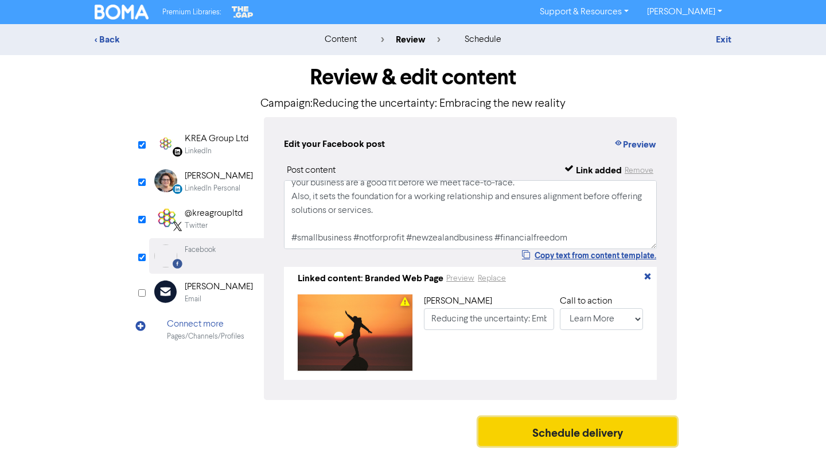
click at [551, 437] on button "Schedule delivery" at bounding box center [578, 431] width 199 height 29
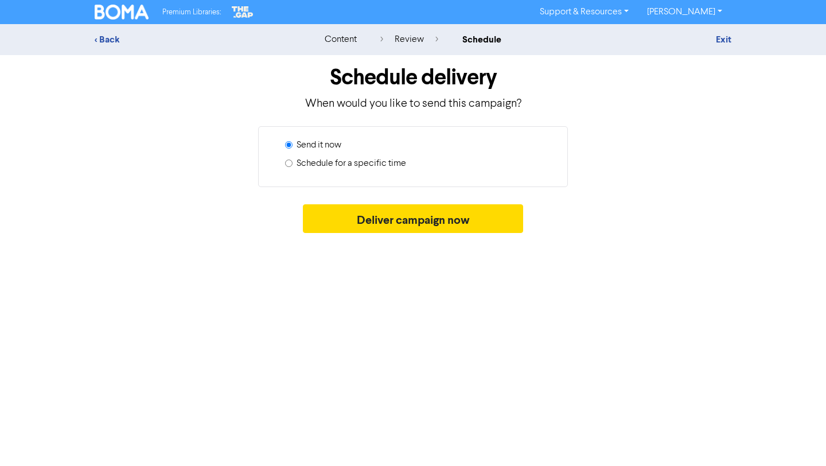
click at [349, 160] on label "Schedule for a specific time" at bounding box center [352, 164] width 110 height 14
click at [293, 160] on input "Schedule for a specific time" at bounding box center [288, 163] width 7 height 7
radio input "true"
radio input "false"
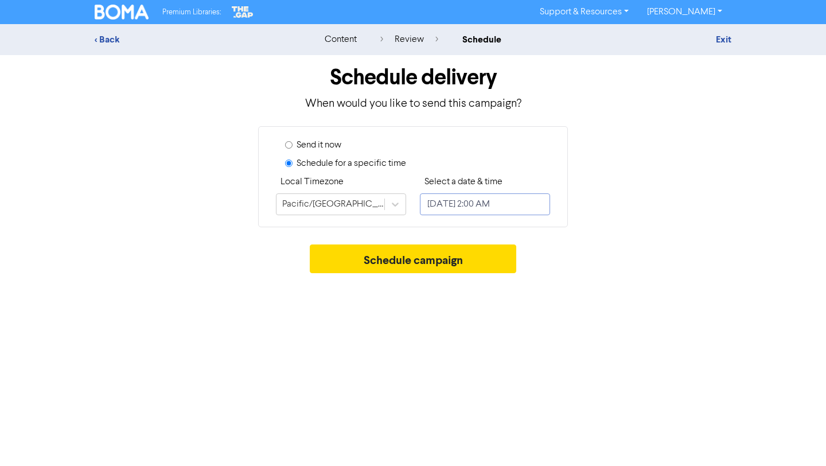
click at [461, 202] on input "[DATE] 2:00 AM" at bounding box center [485, 204] width 130 height 22
select select "7"
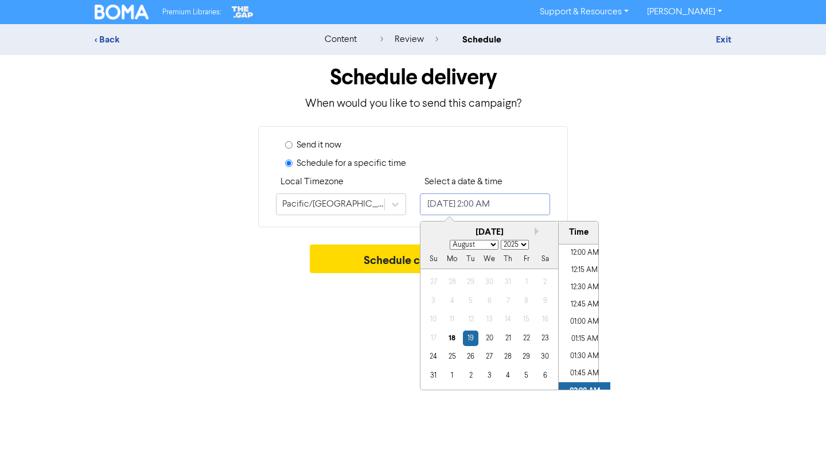
scroll to position [73, 0]
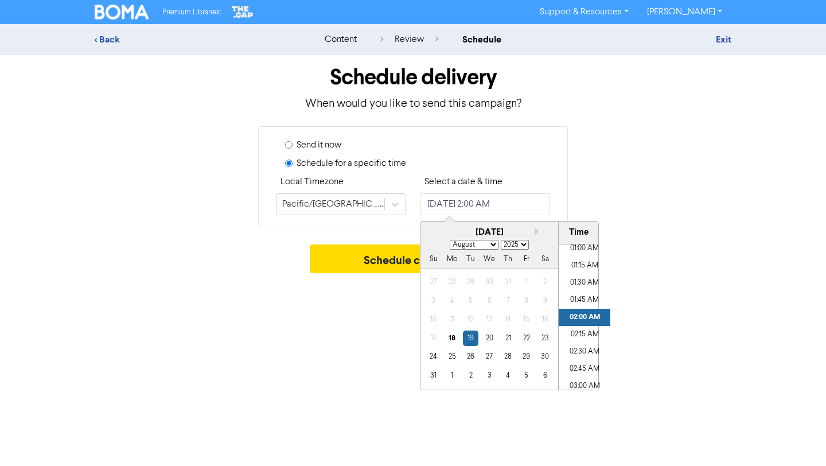
click at [666, 294] on div "Premium Libraries: Support & Resources Video Tutorials FAQ & Guides Marketing E…" at bounding box center [413, 233] width 826 height 466
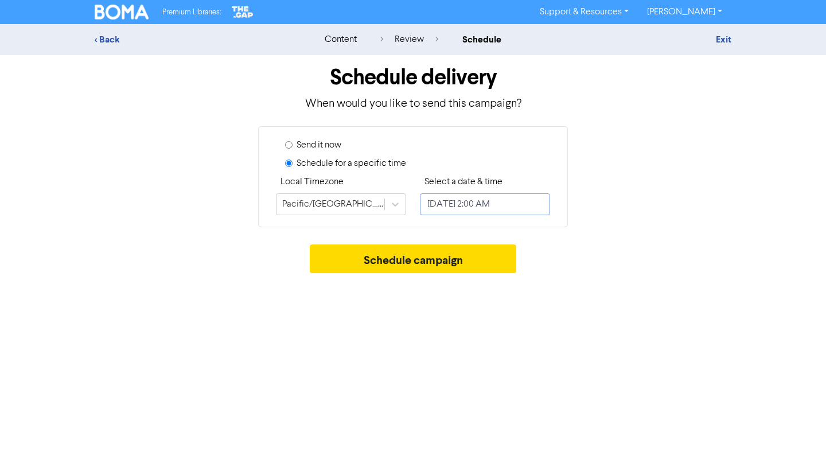
select select "7"
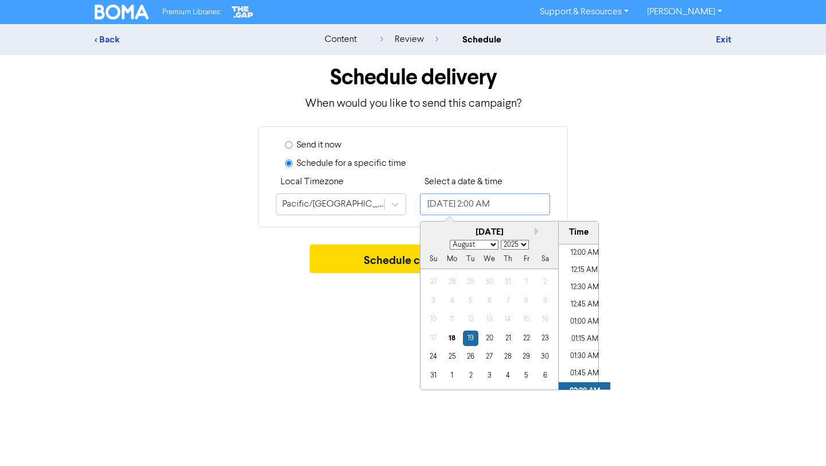
click at [460, 201] on input "[DATE] 2:00 AM" at bounding box center [485, 204] width 130 height 22
click at [582, 351] on li "05:00 PM" at bounding box center [585, 351] width 52 height 17
type input "[DATE] 5:00 PM"
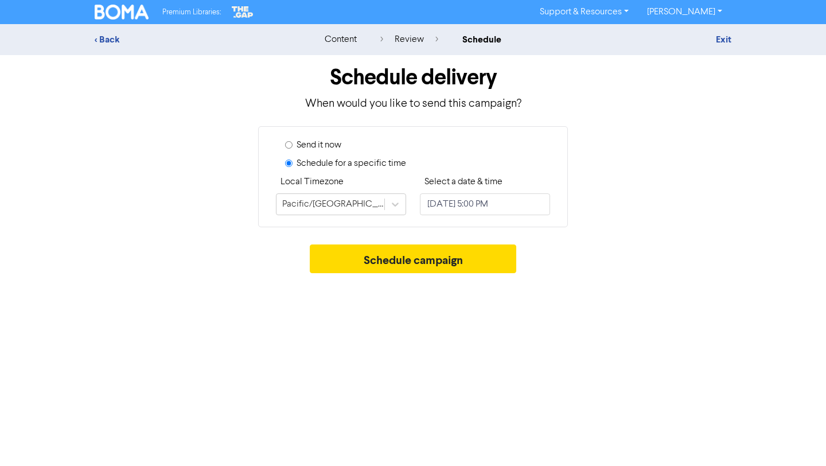
click at [651, 314] on div "Premium Libraries: Support & Resources Video Tutorials FAQ & Guides Marketing E…" at bounding box center [413, 233] width 826 height 466
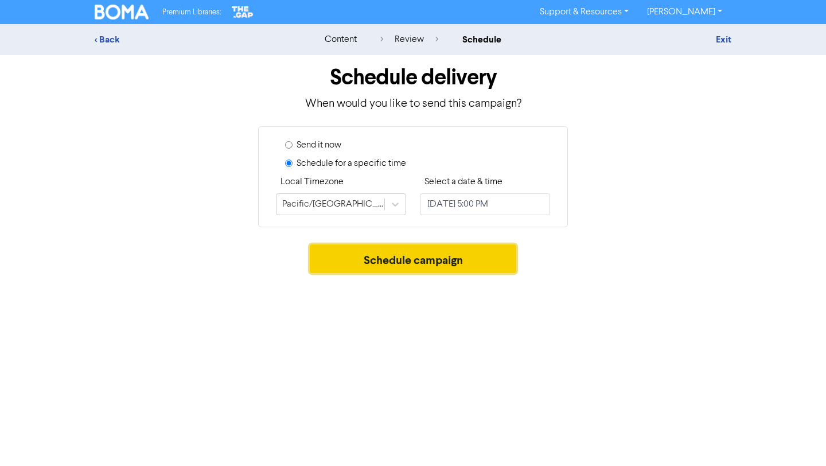
click at [453, 258] on button "Schedule campaign" at bounding box center [413, 258] width 207 height 29
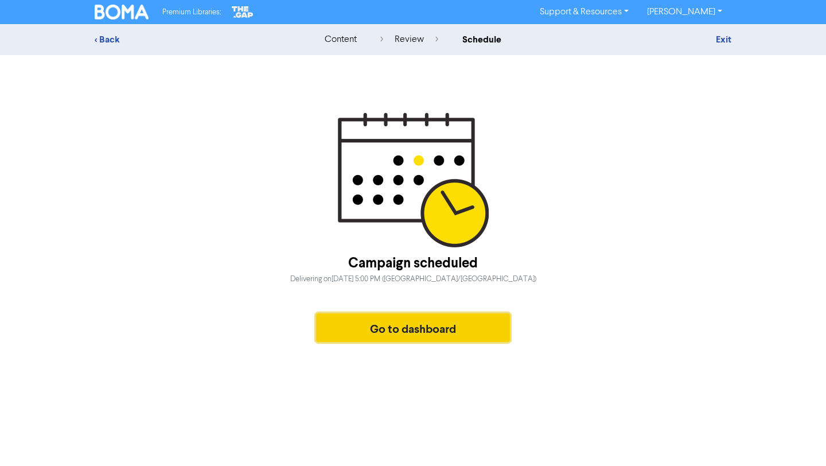
click at [382, 338] on button "Go to dashboard" at bounding box center [413, 327] width 194 height 29
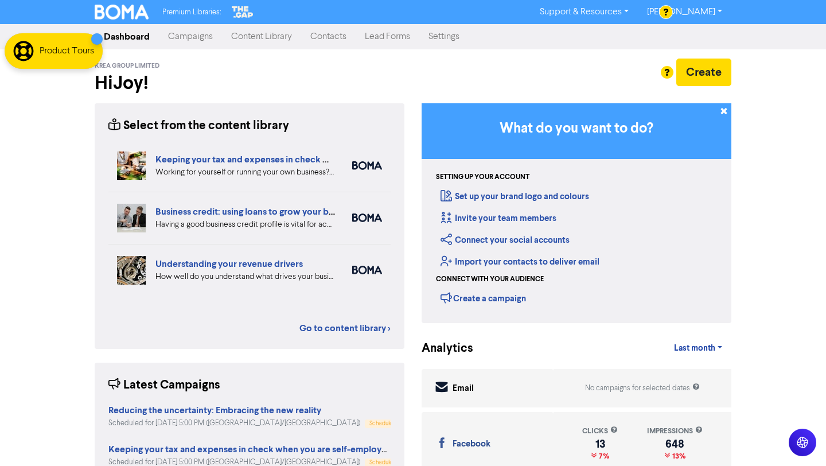
click at [193, 35] on link "Campaigns" at bounding box center [190, 36] width 63 height 23
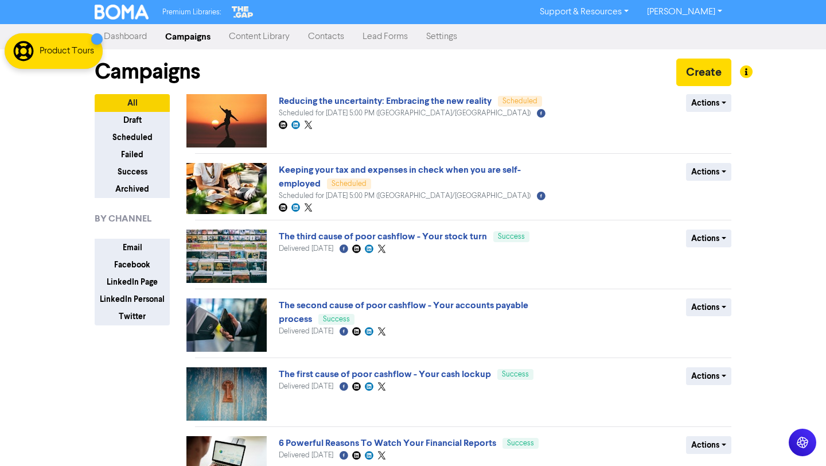
click at [252, 41] on link "Content Library" at bounding box center [259, 36] width 79 height 23
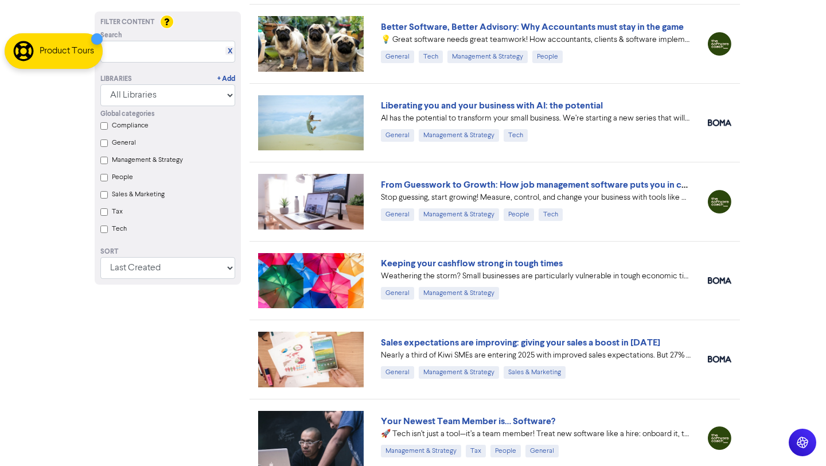
scroll to position [5678, 0]
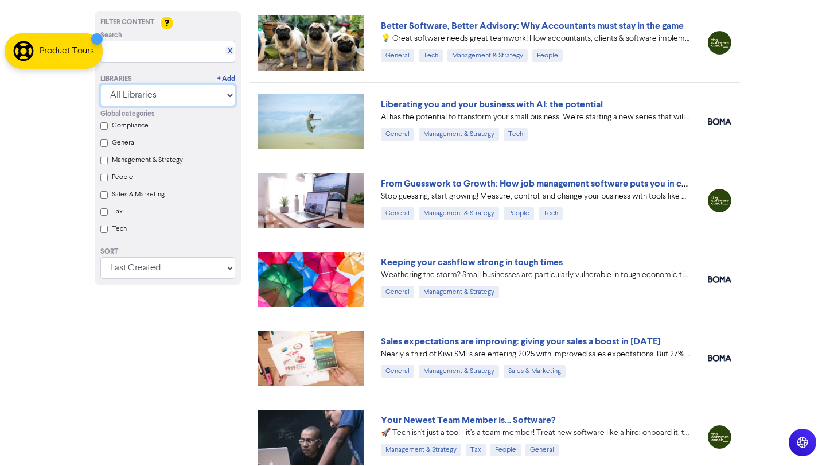
click at [186, 91] on select "All Libraries BOMA Other Partners The Gap Xero" at bounding box center [167, 95] width 135 height 22
select select "BOMA"
click at [100, 106] on select "All Libraries BOMA Other Partners The Gap Xero" at bounding box center [167, 95] width 135 height 22
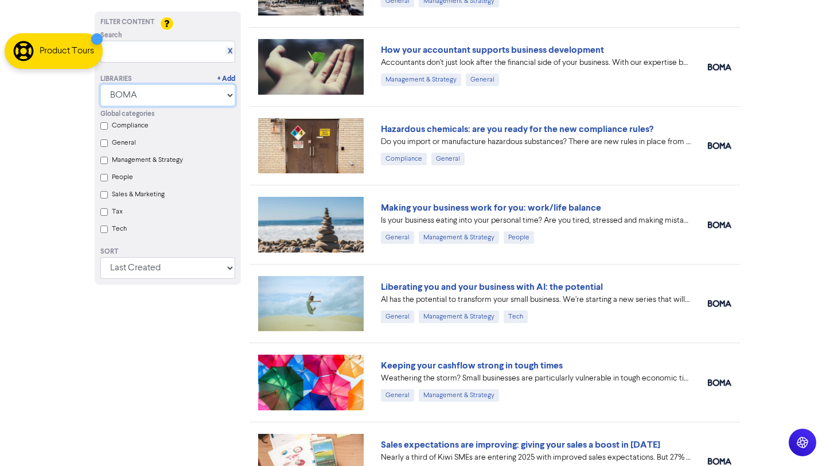
scroll to position [3998, 0]
